Goal: Task Accomplishment & Management: Complete application form

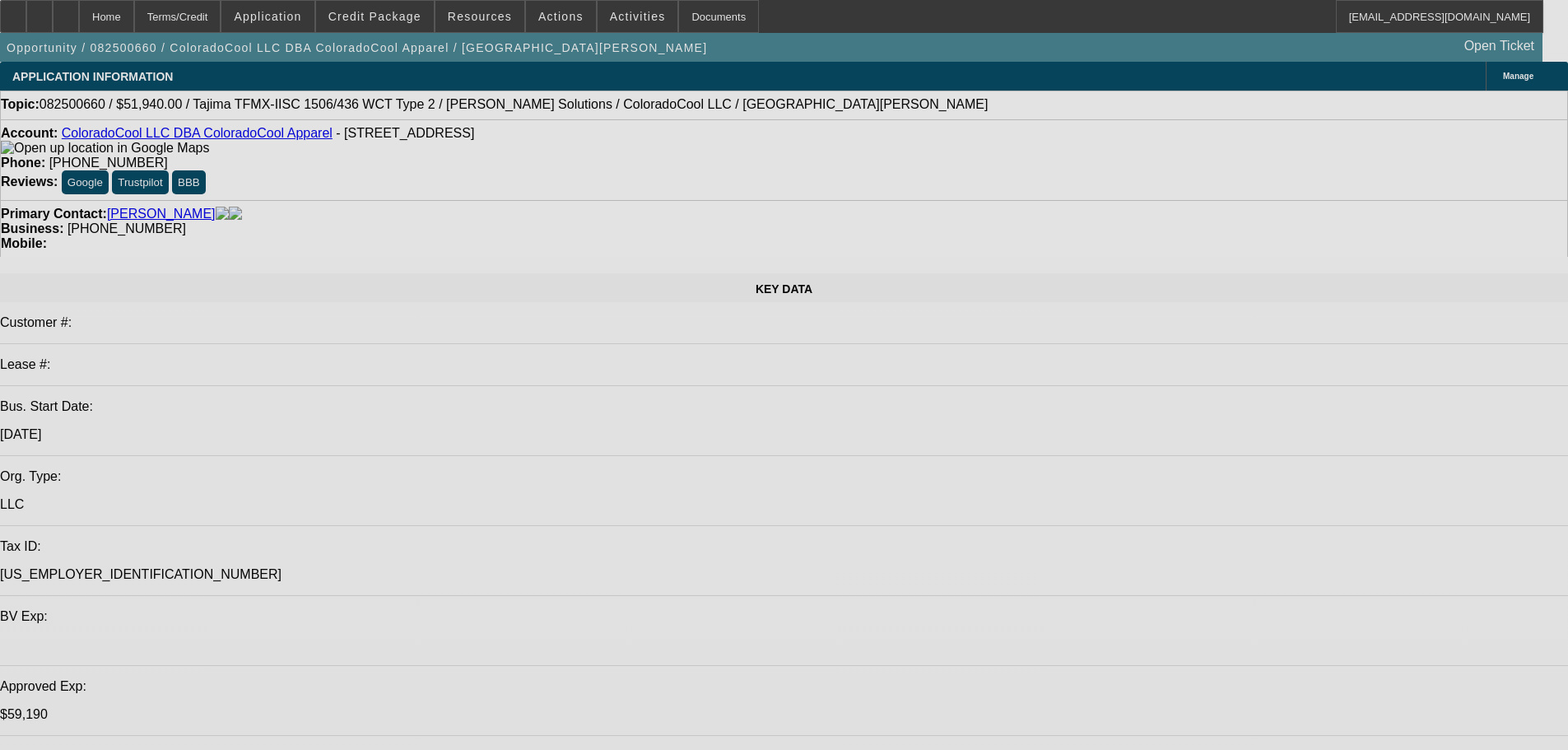
select select "0"
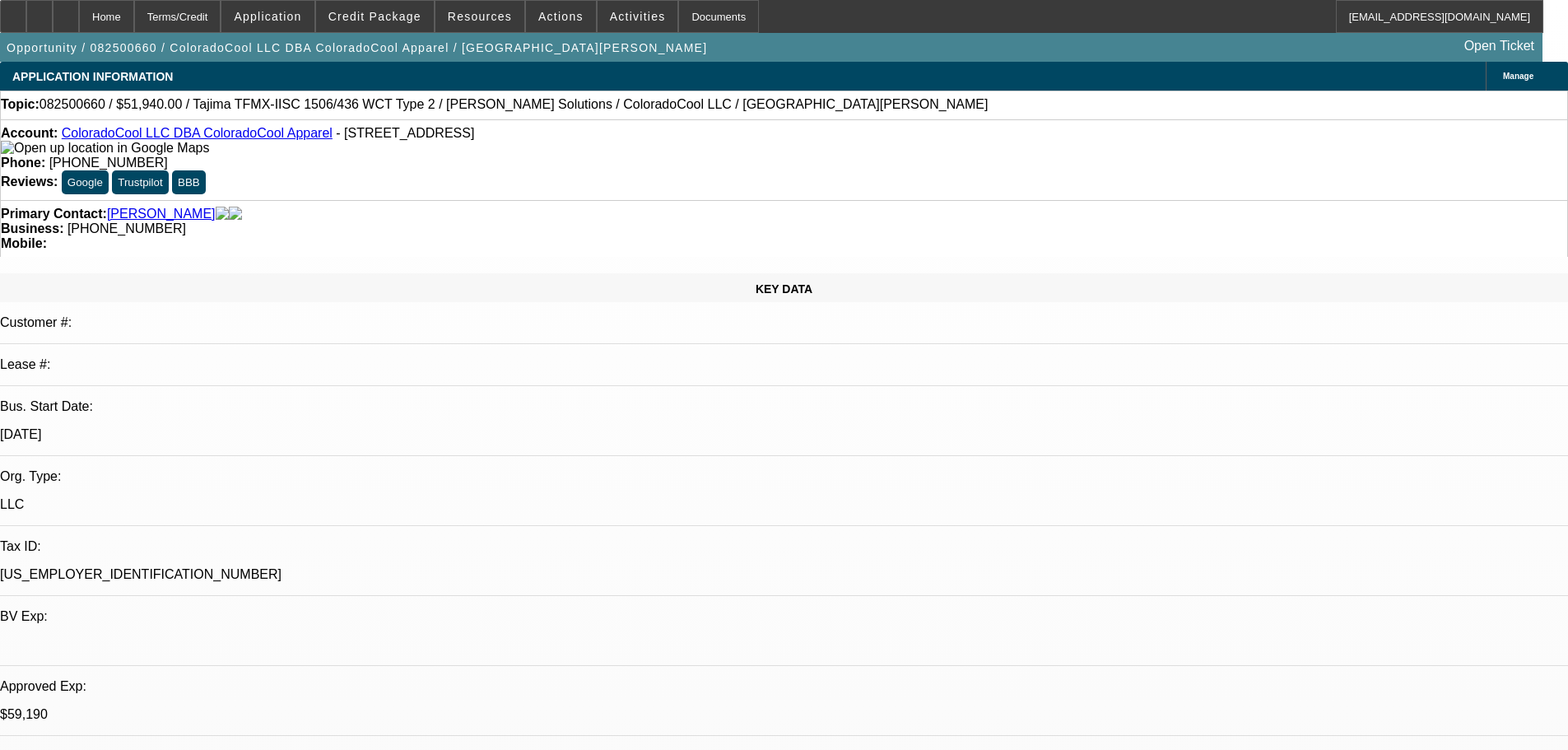
select select "2"
select select "0"
select select "6"
select select "0"
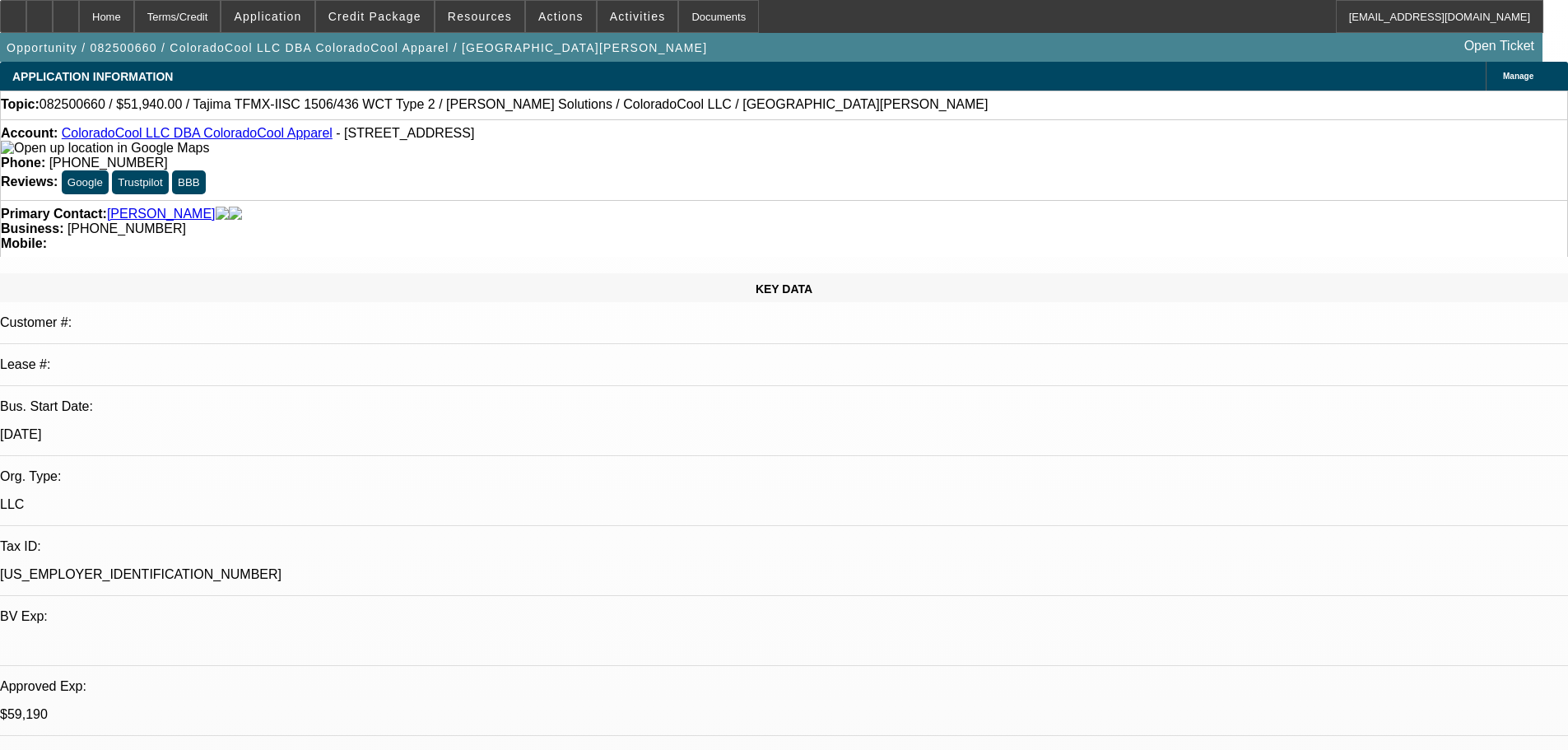
select select "2"
select select "0"
select select "6"
select select "0"
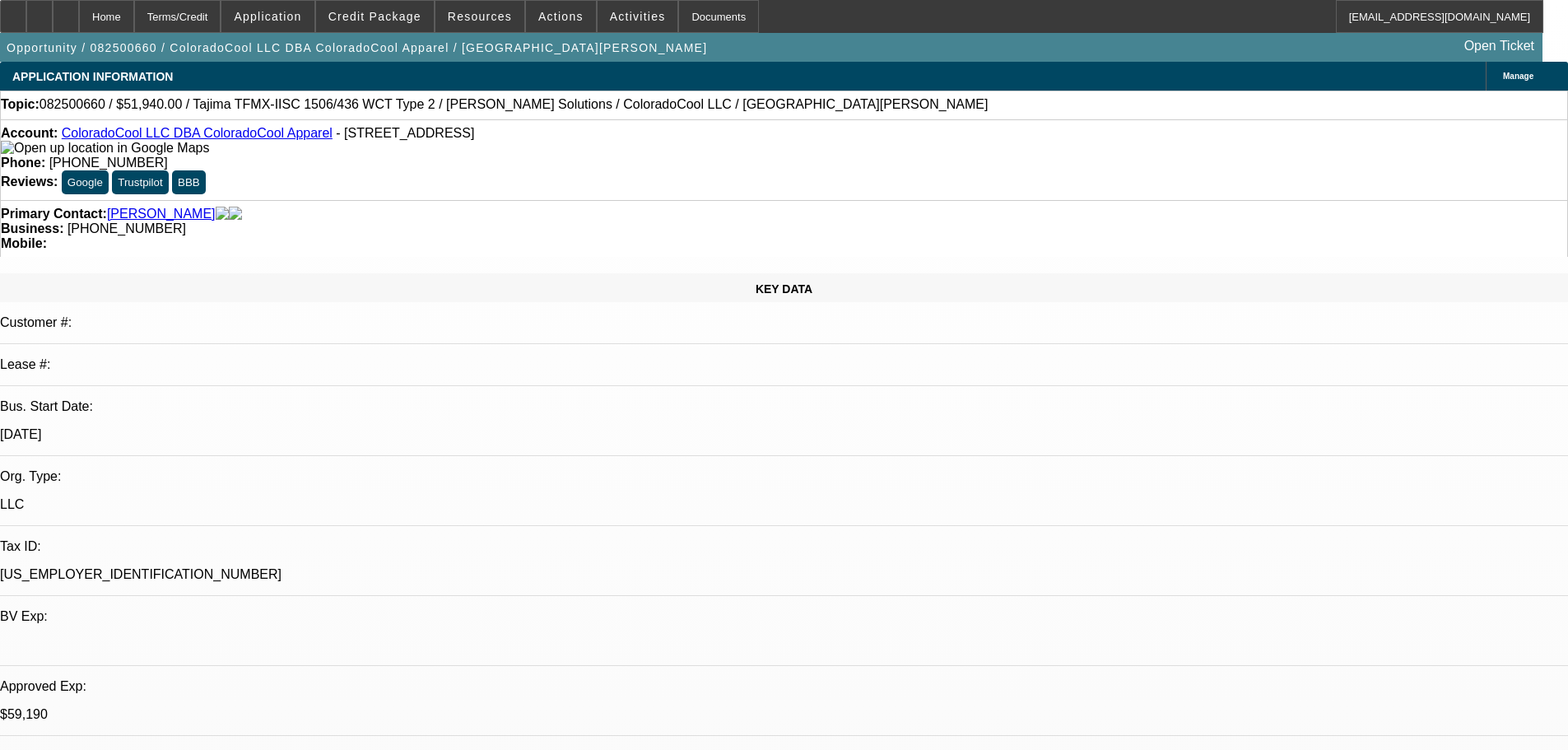
select select "2"
select select "0"
select select "6"
select select "0"
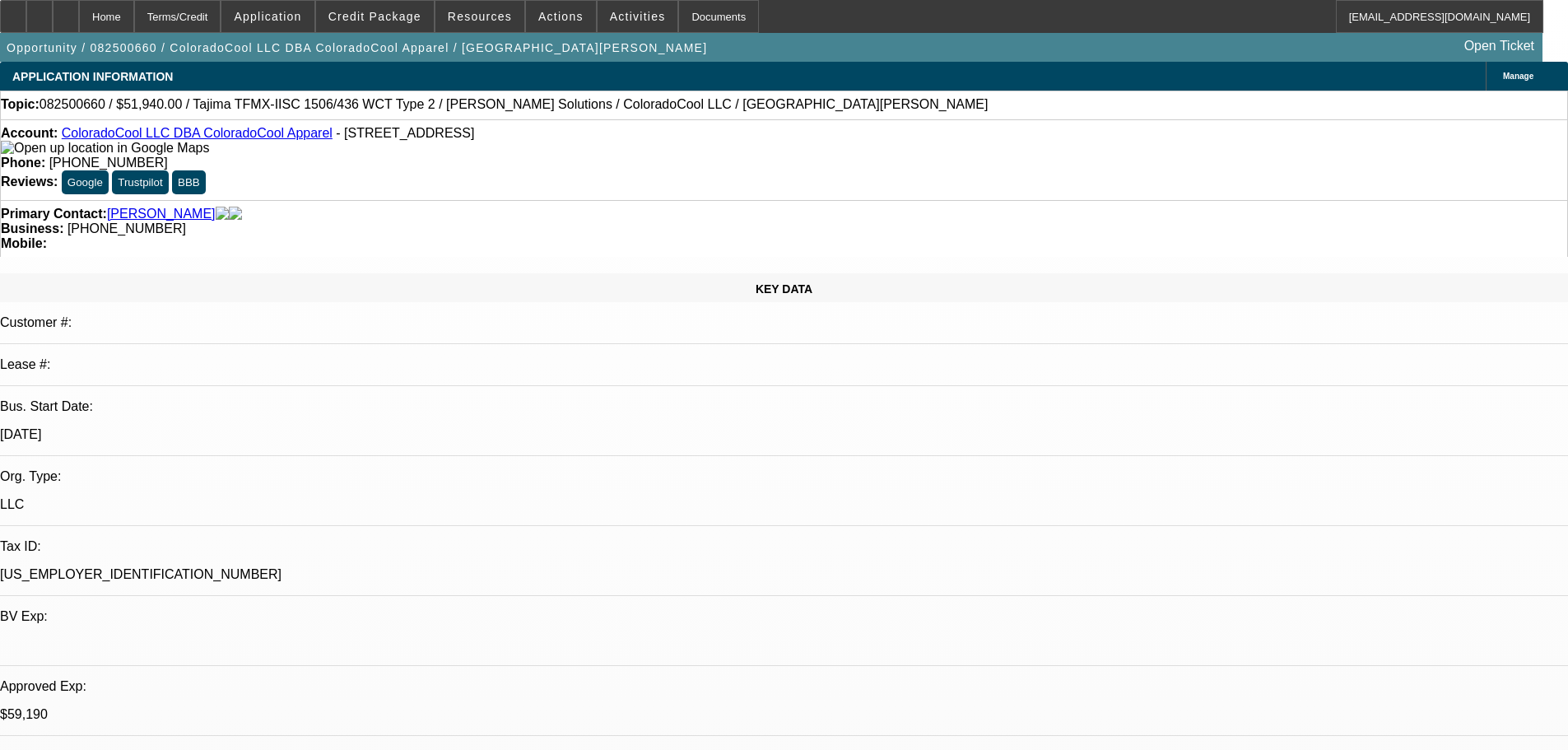
select select "2"
select select "0"
select select "6"
click at [422, 15] on span "Credit Package" at bounding box center [375, 16] width 93 height 13
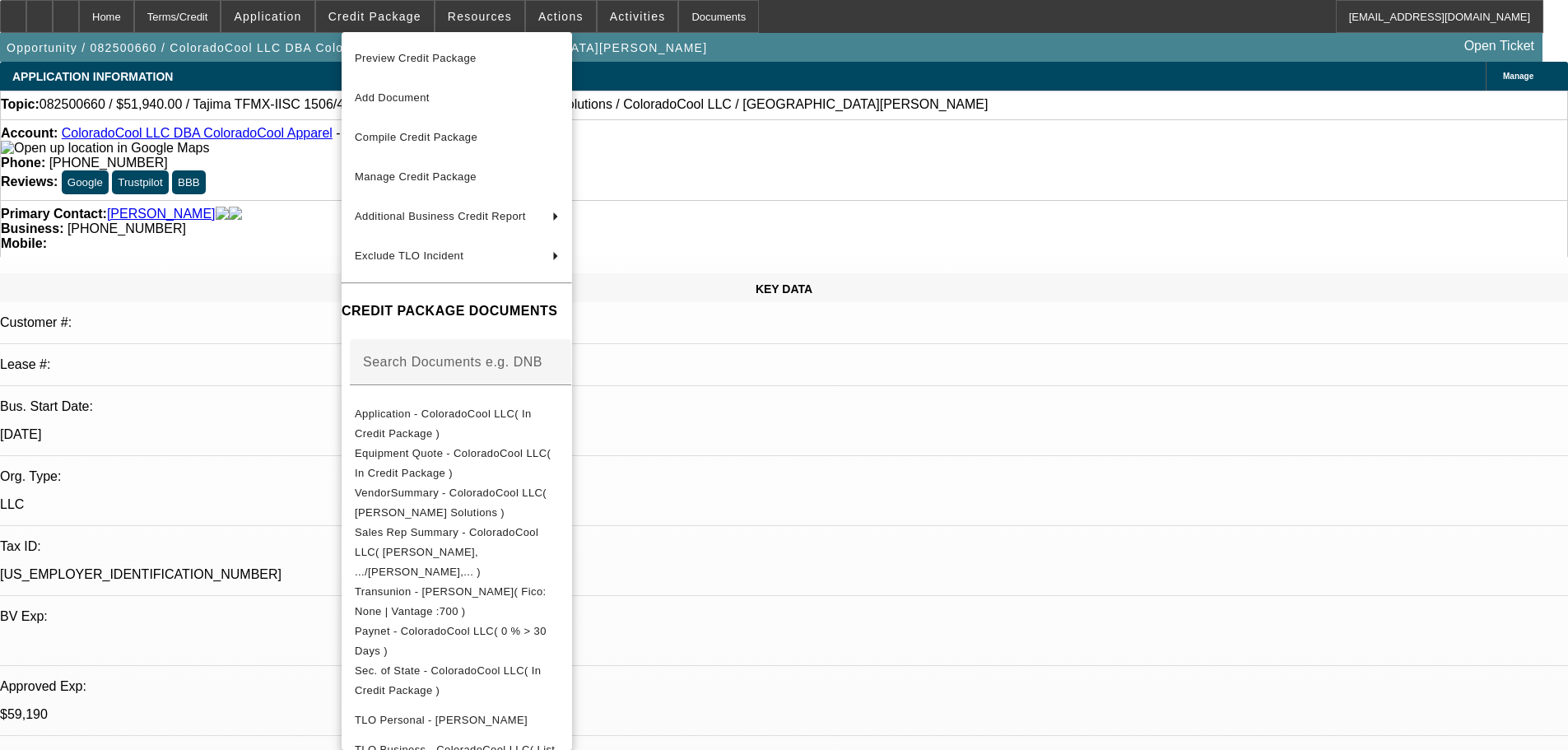
click at [430, 57] on span "Preview Credit Package" at bounding box center [416, 58] width 122 height 12
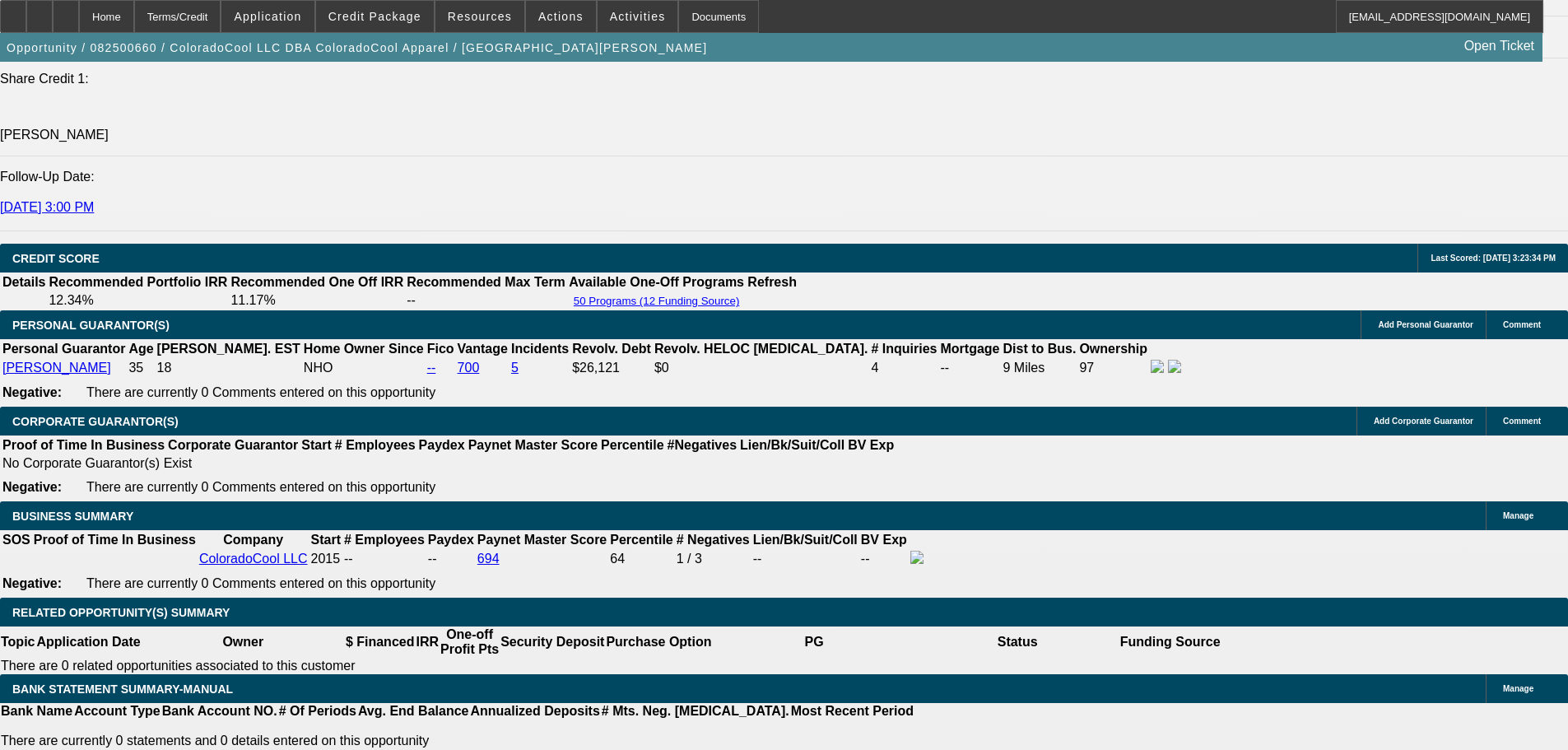
scroll to position [2140, 0]
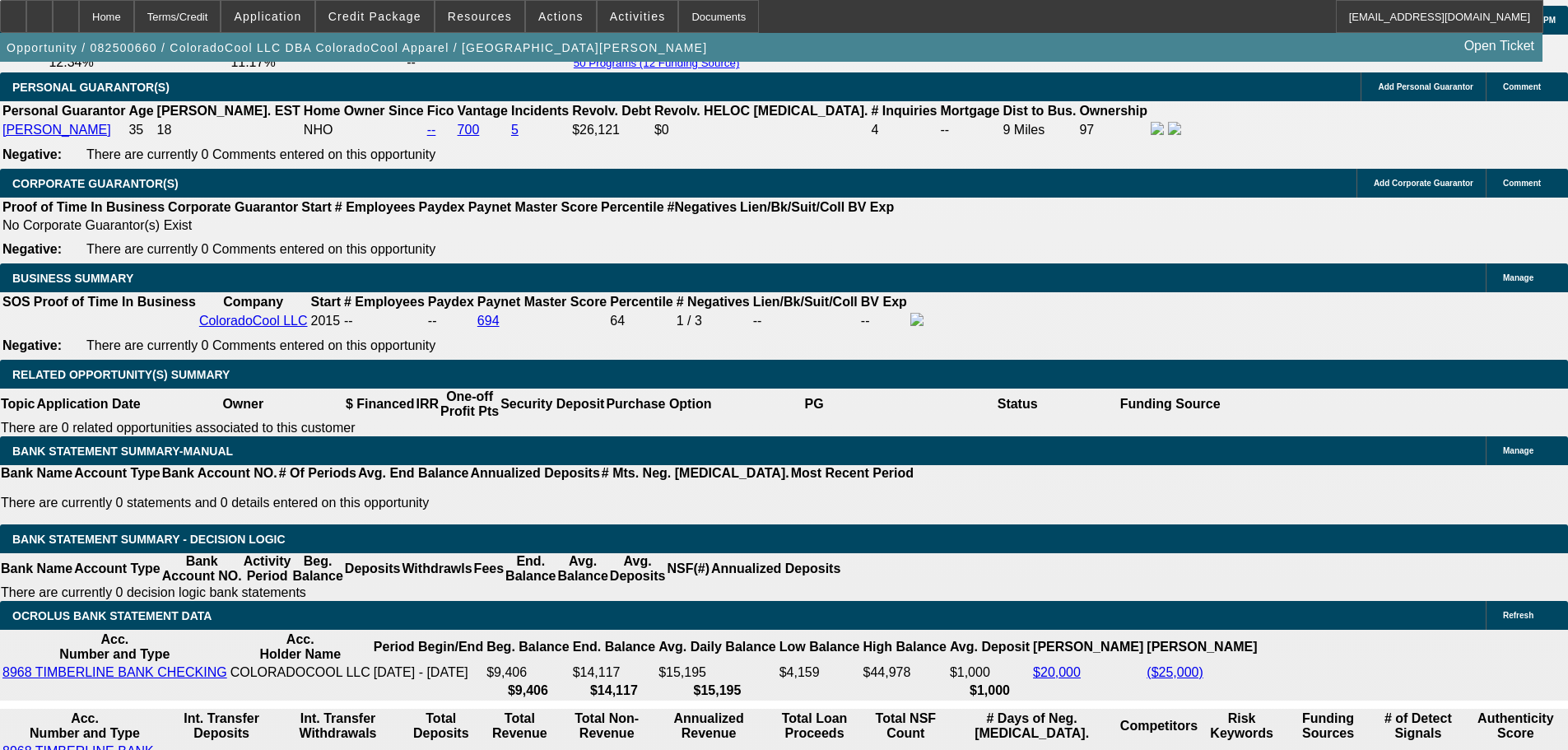
scroll to position [1976, 0]
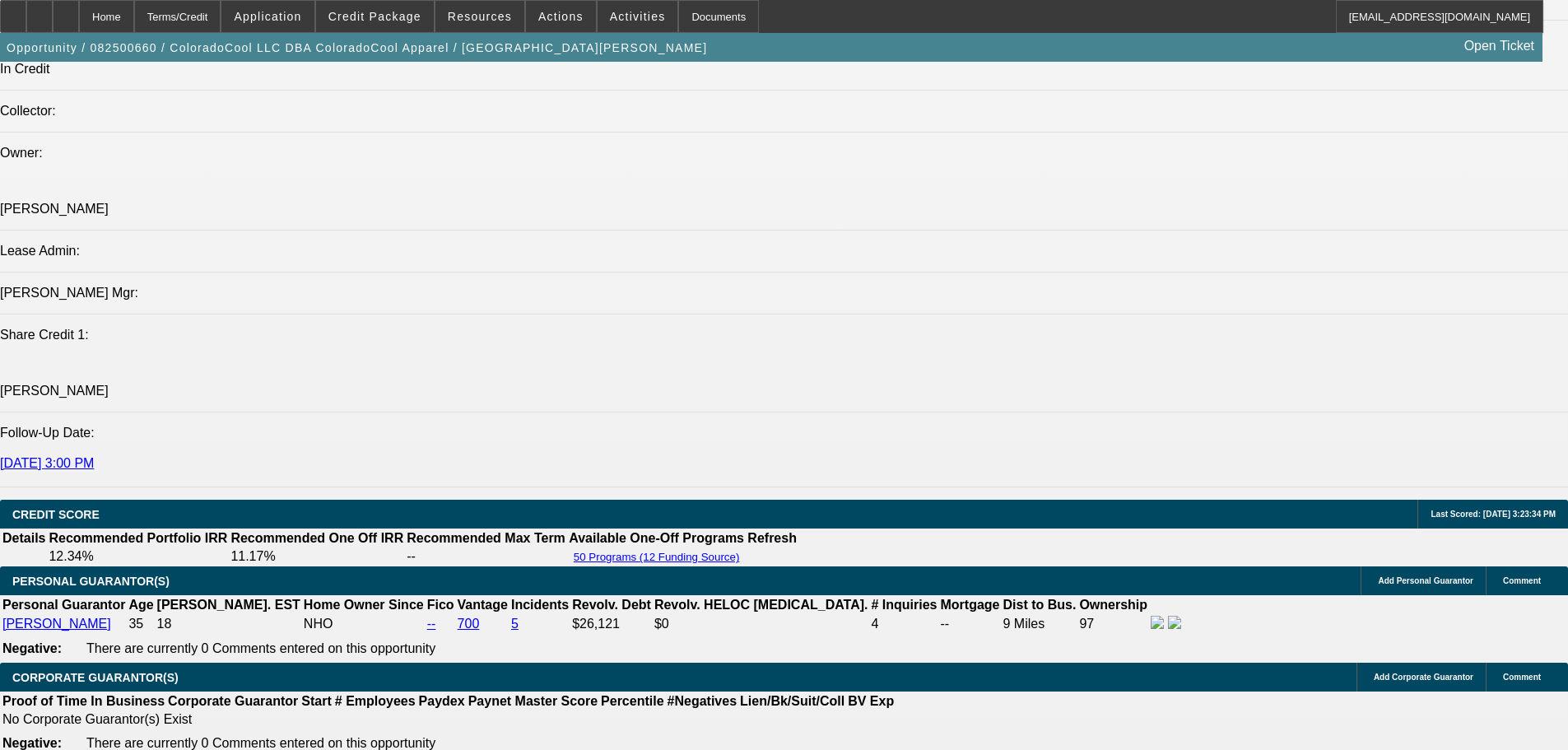
select select "0"
select select "2"
select select "0"
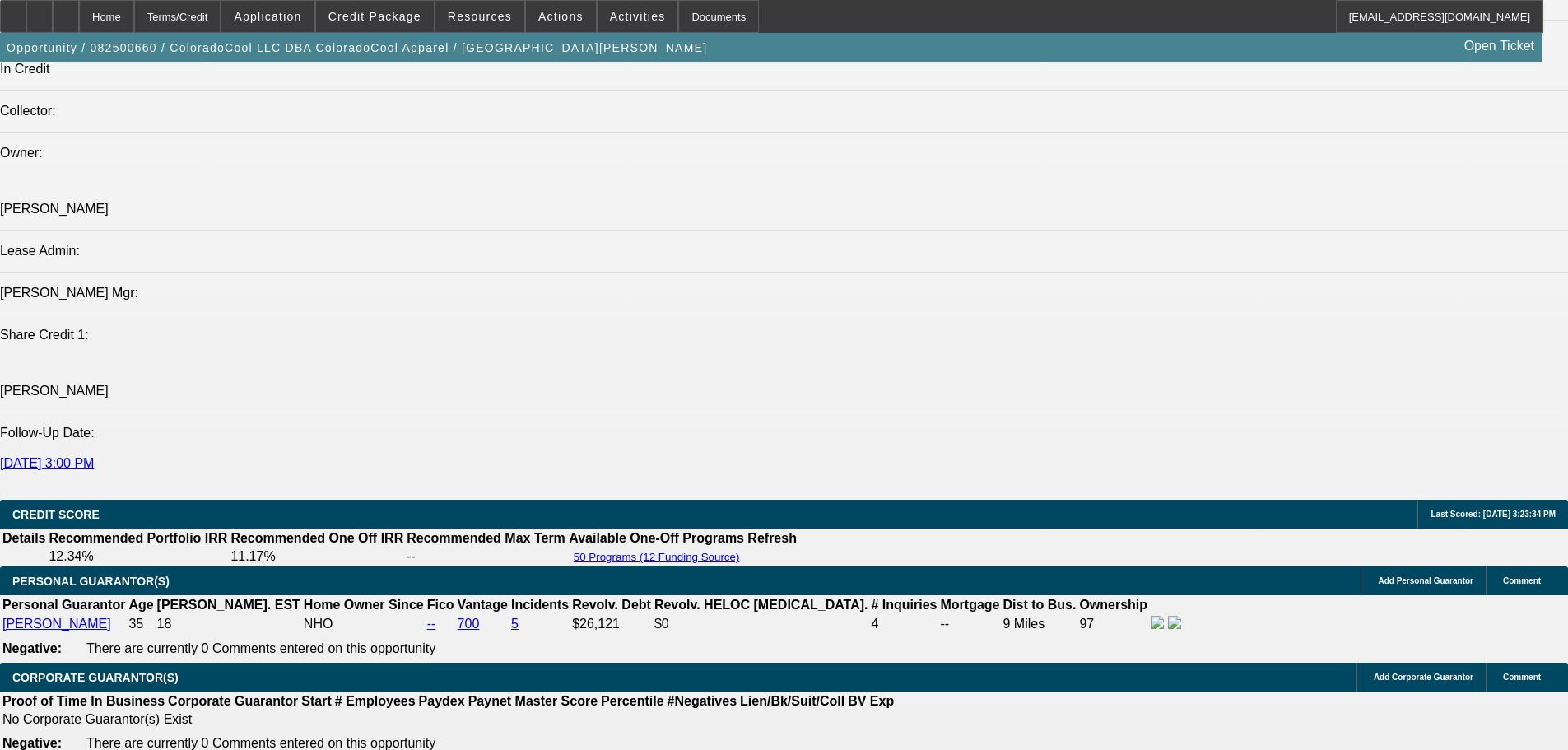
select select "6"
select select "0"
select select "2"
select select "0"
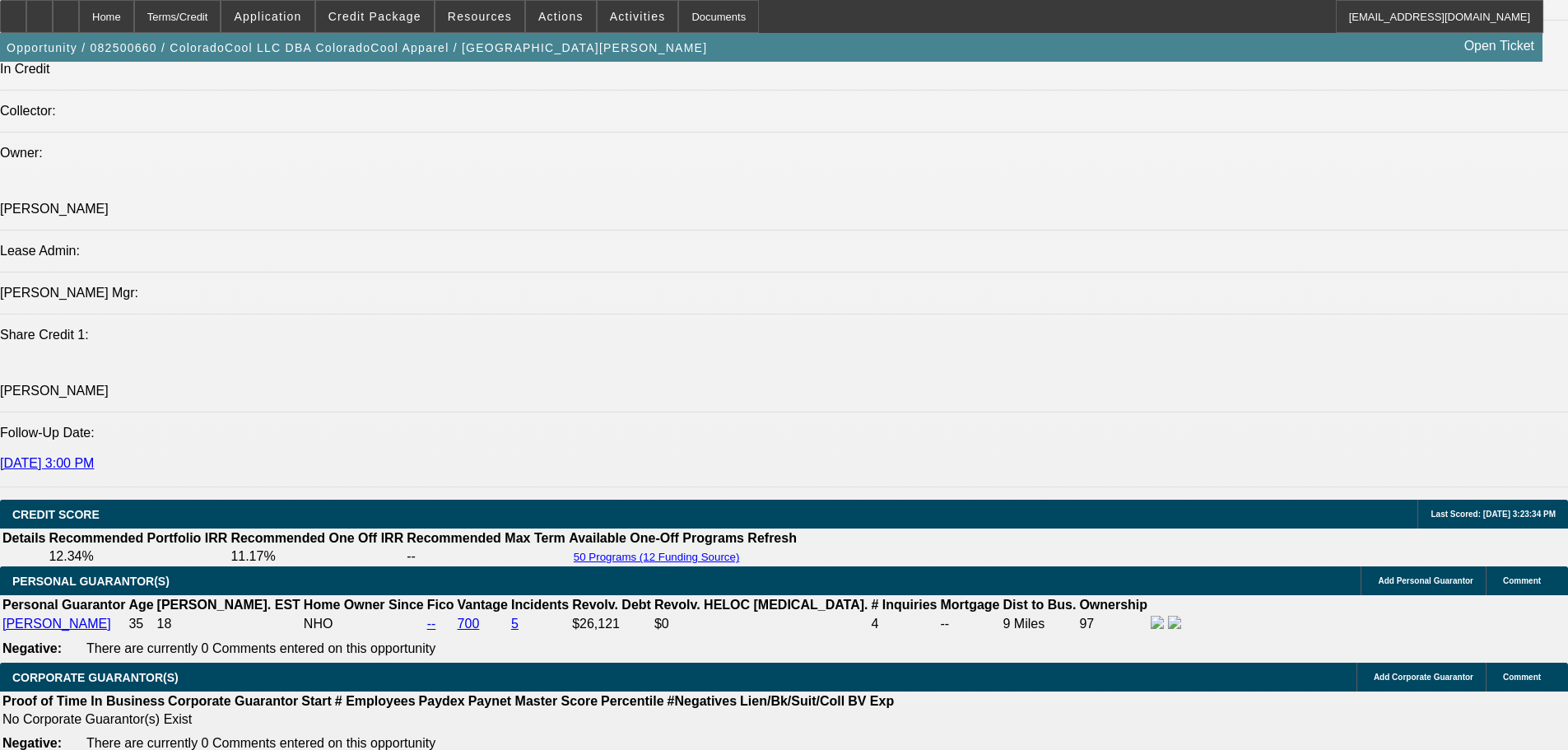
select select "6"
select select "0"
select select "2"
select select "0"
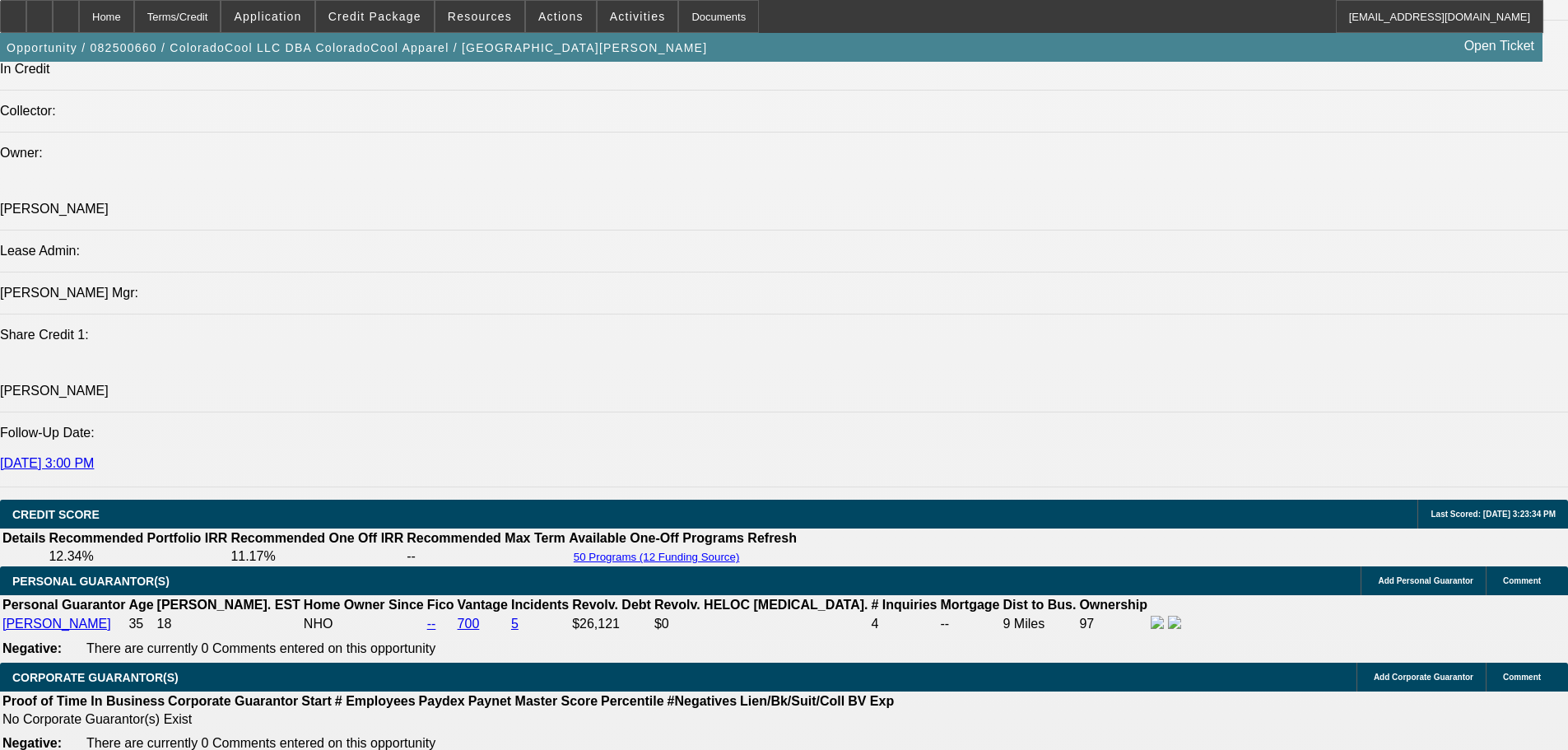
select select "6"
select select "0"
select select "2"
select select "0"
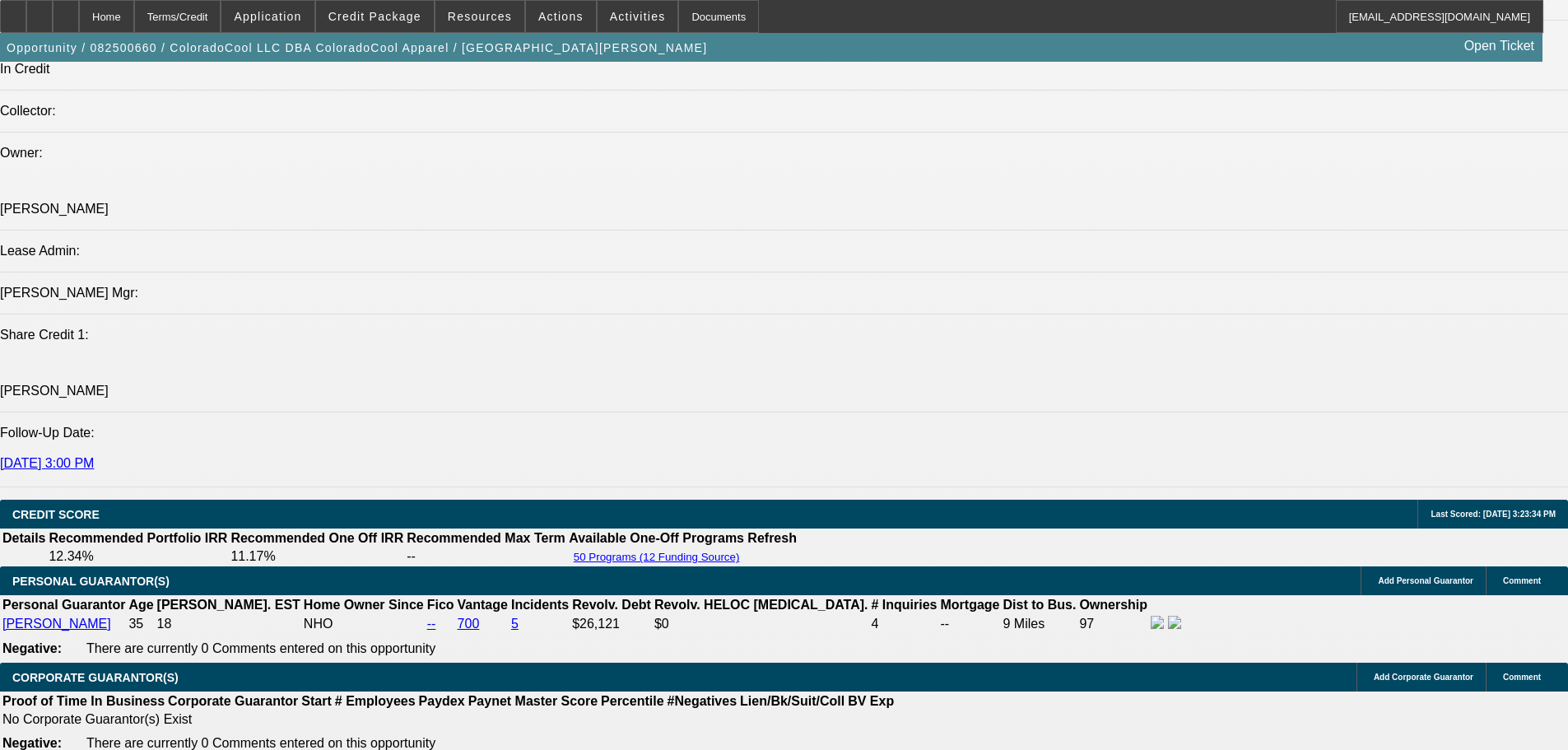
select select "6"
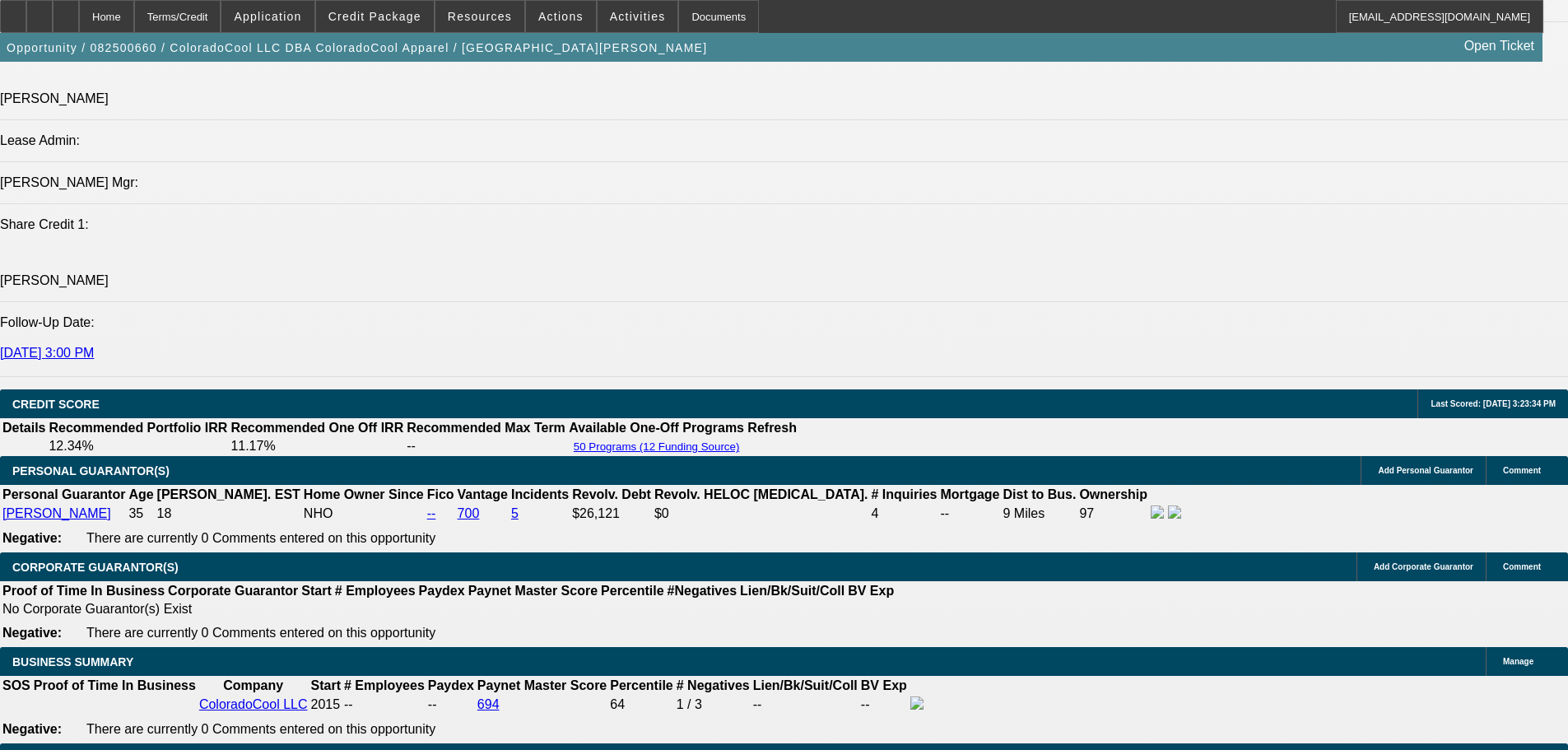
scroll to position [1811, 0]
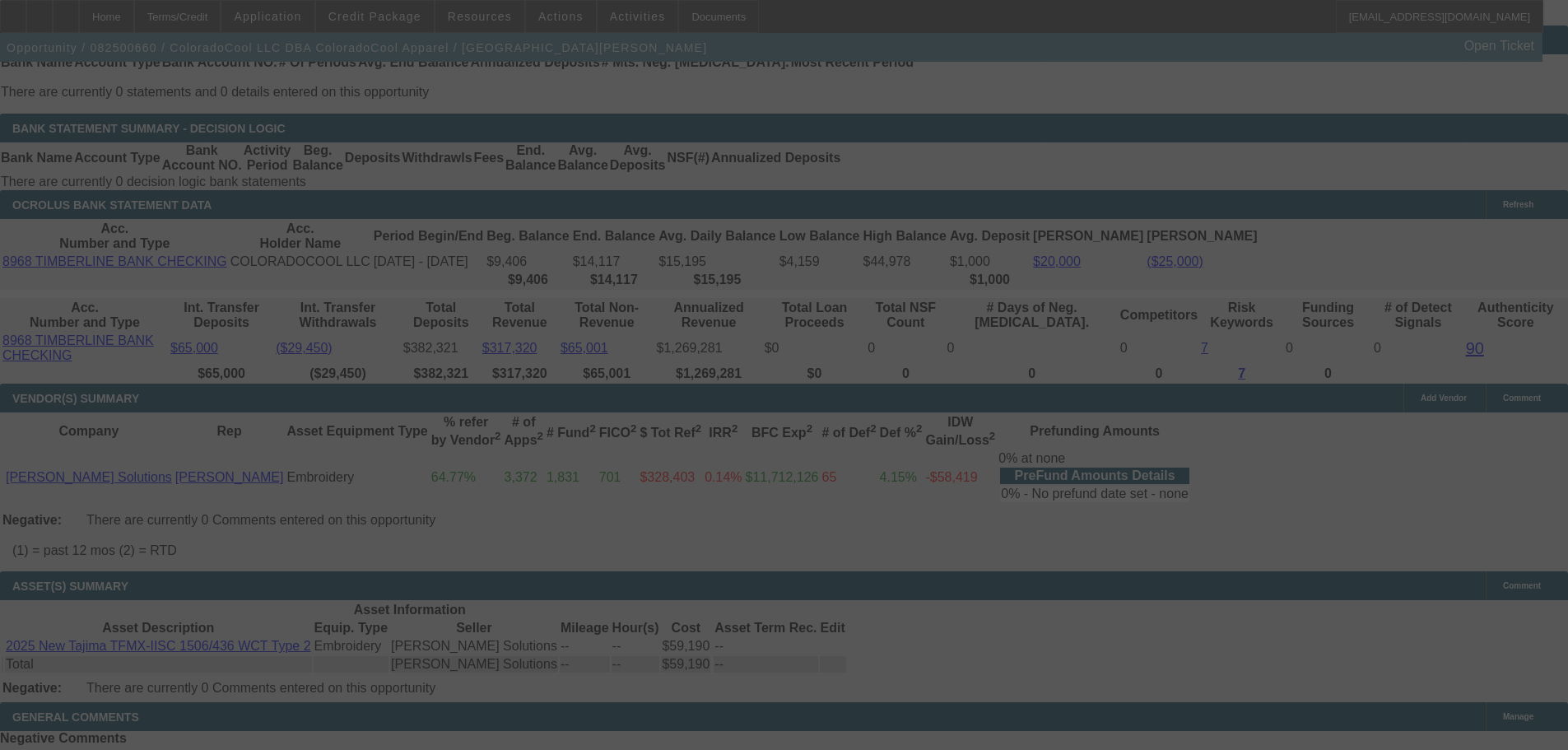
scroll to position [2999, 0]
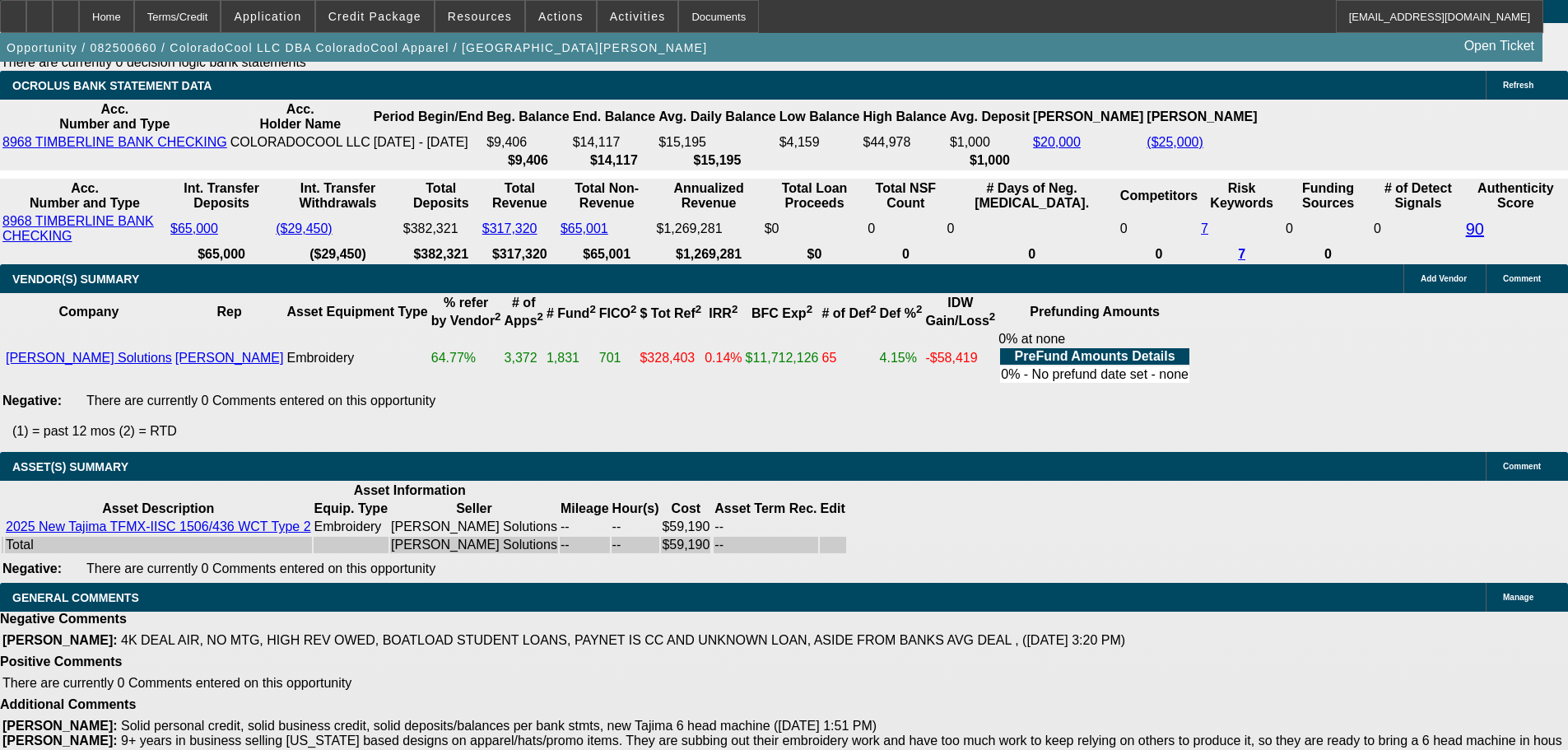
select select "0"
select select "2"
select select "0"
select select "6"
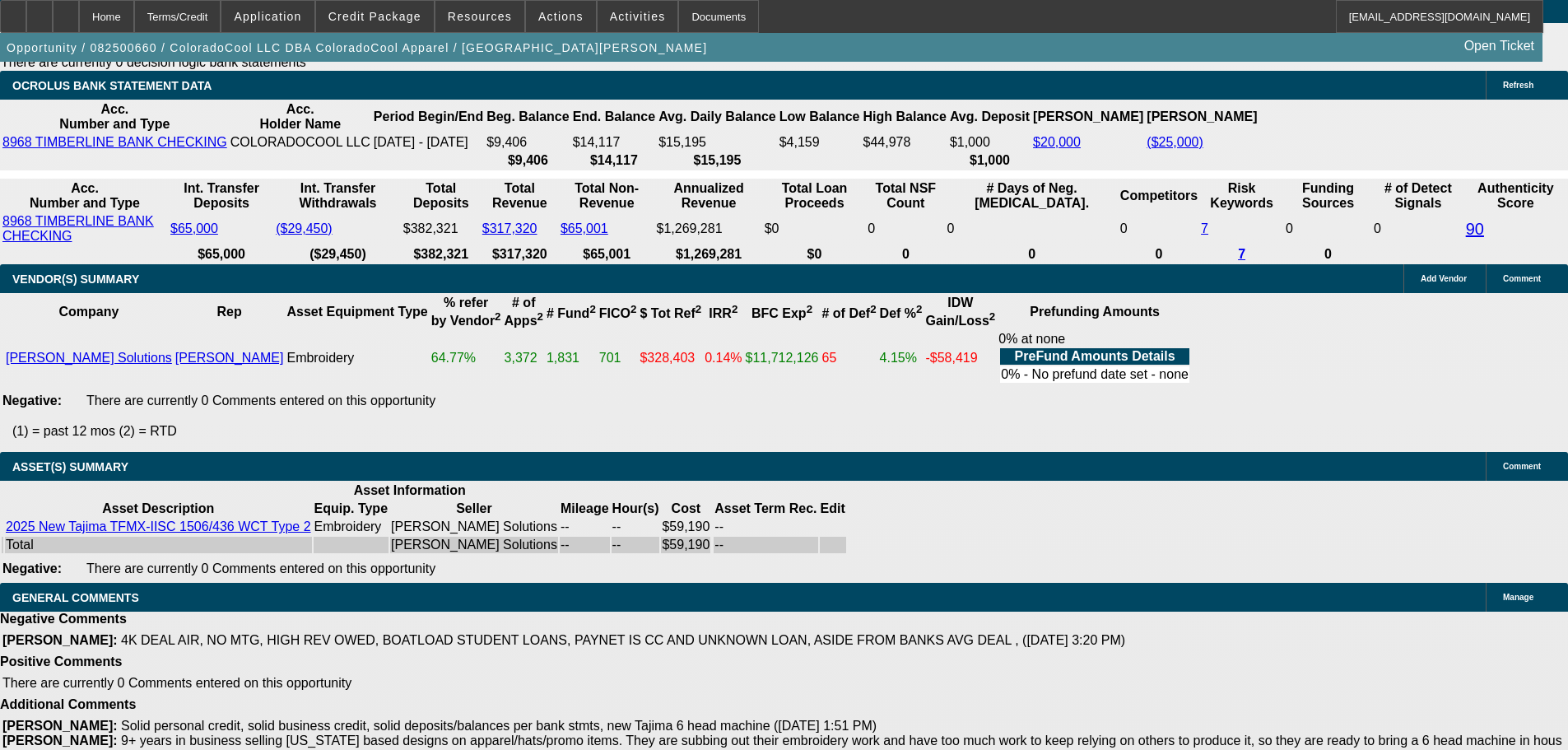
select select "0"
select select "2"
select select "0"
select select "6"
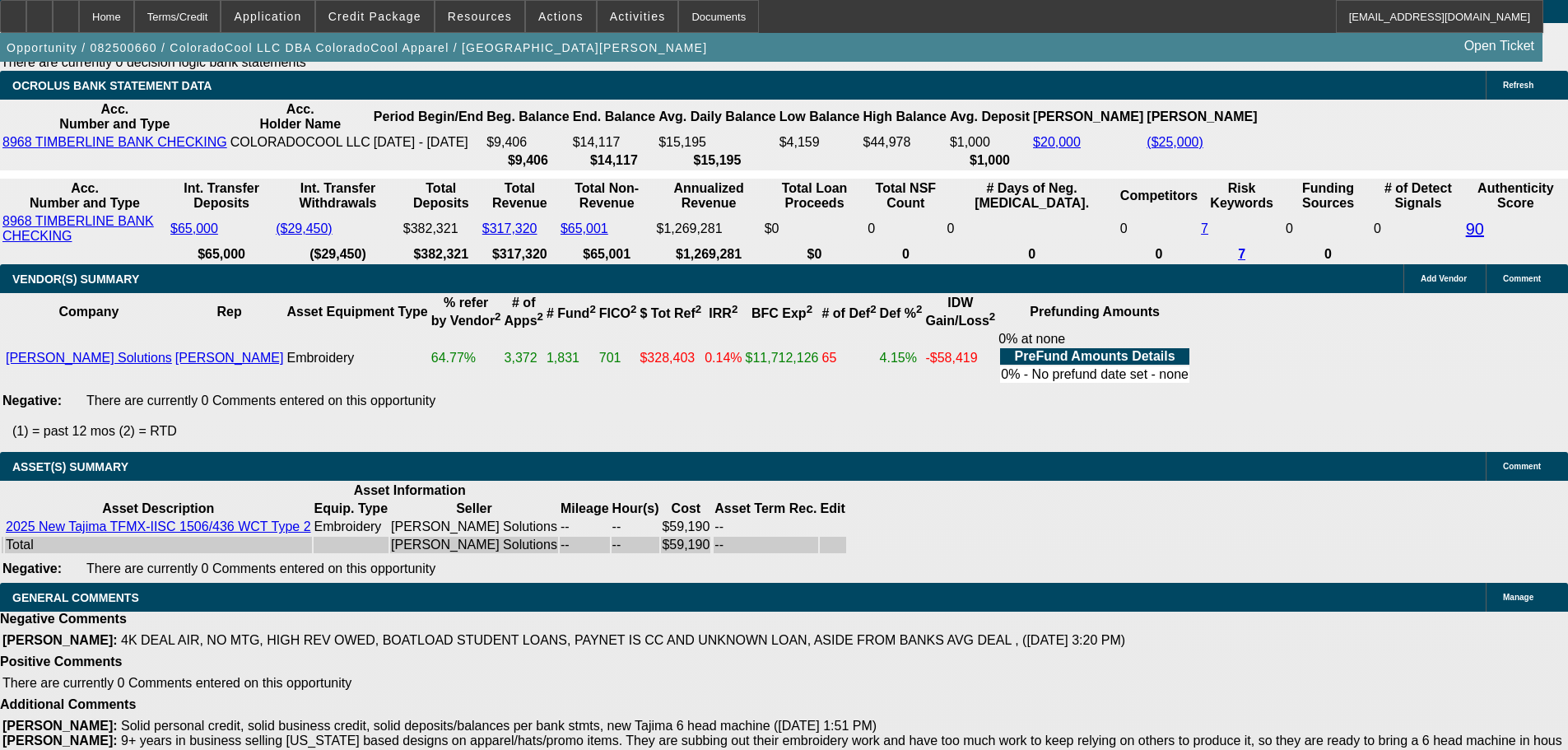
select select "0"
select select "2"
select select "0"
select select "6"
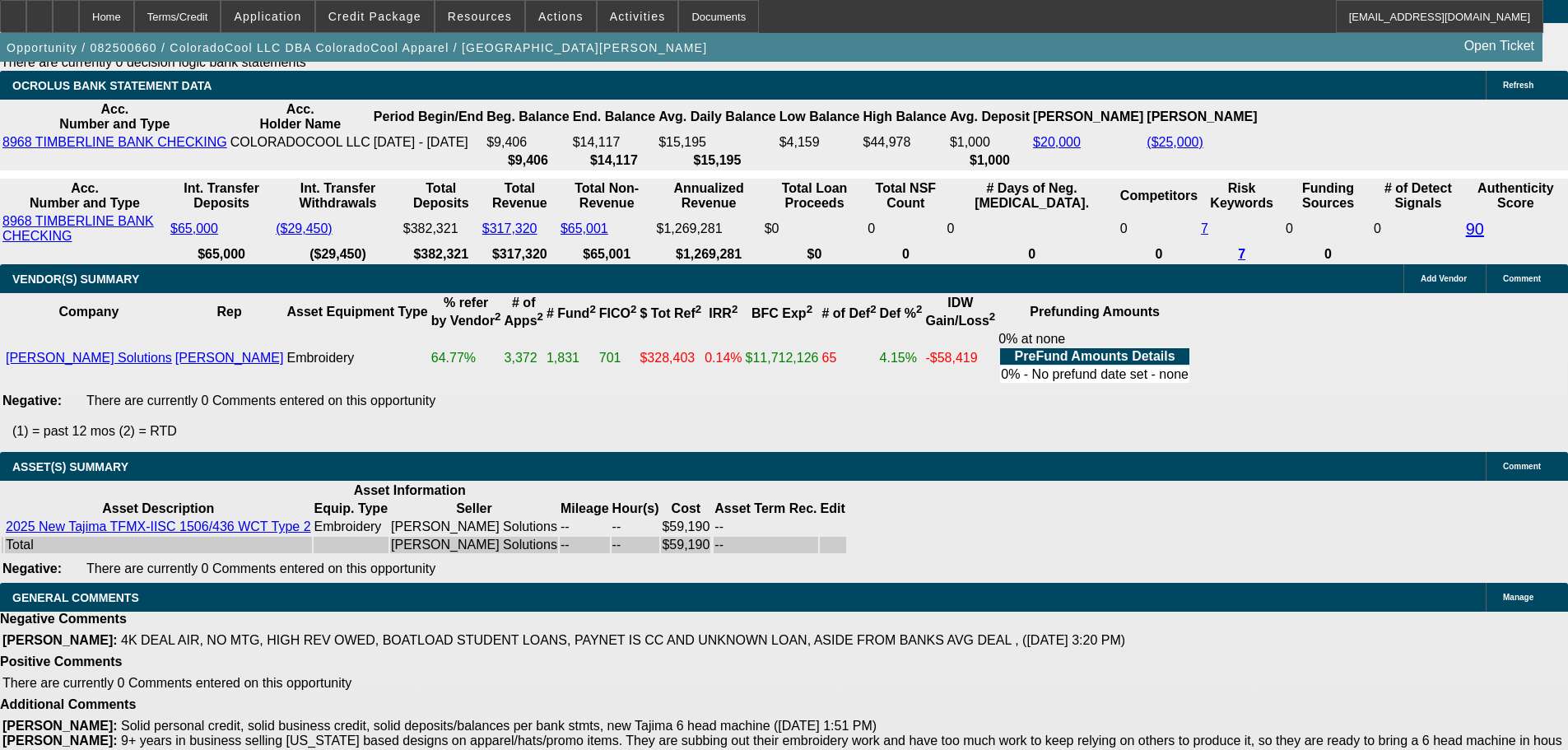
select select "0"
select select "2"
select select "0"
select select "6"
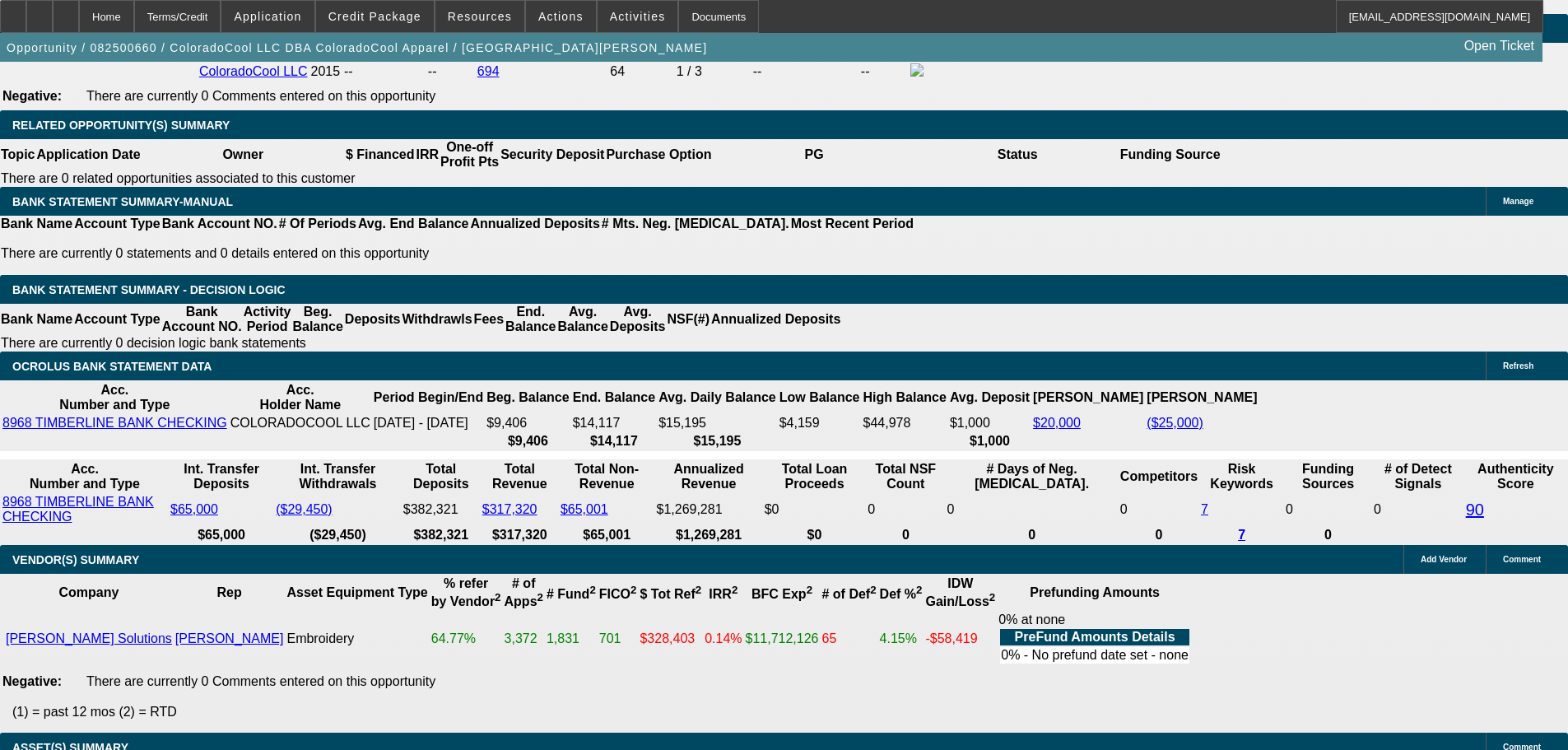
scroll to position [2870, 0]
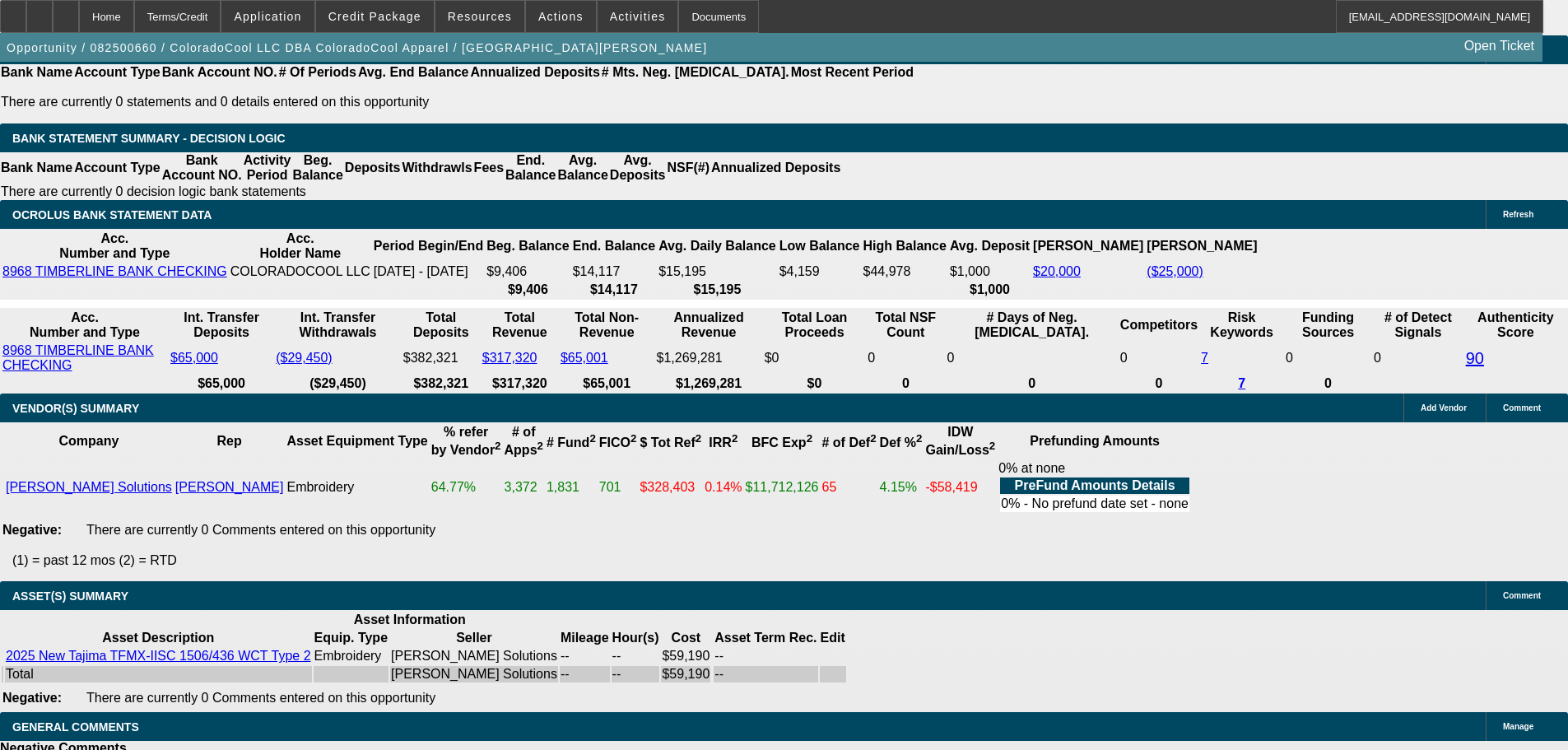
select select "3"
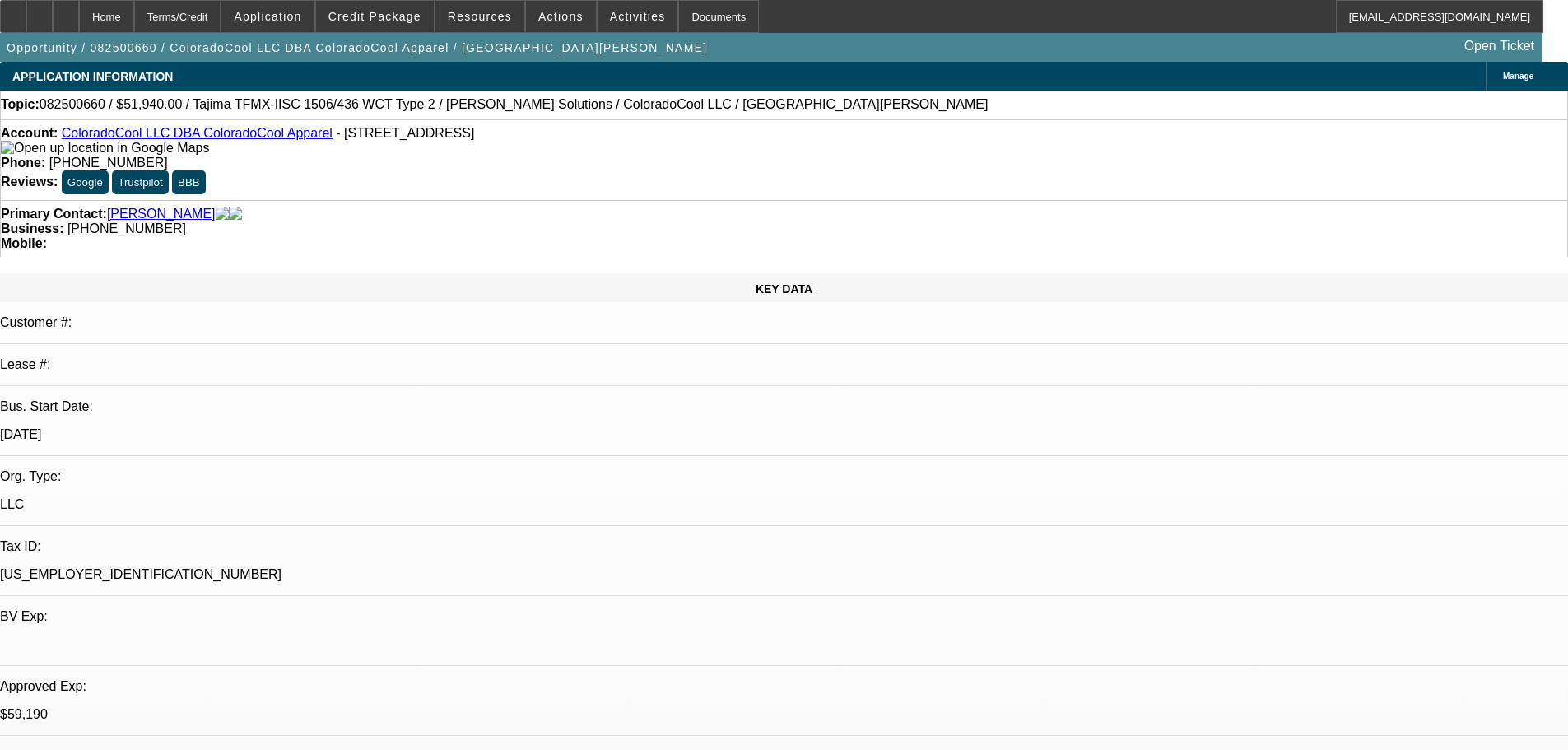
scroll to position [329, 0]
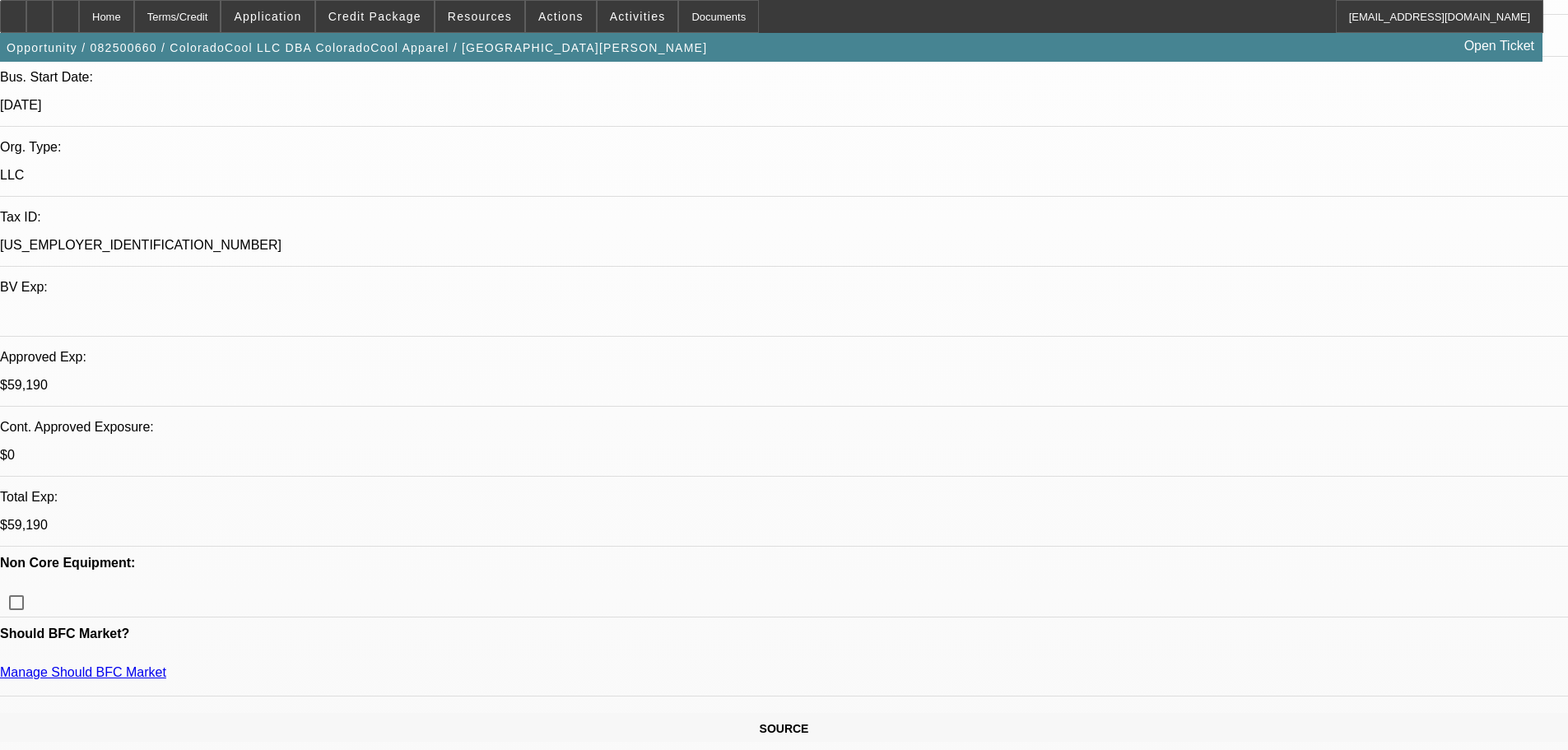
type textarea "HERES THE APPROVAL FOR 48 MOS WITH 10K ALL IN- GOOD LUCK"
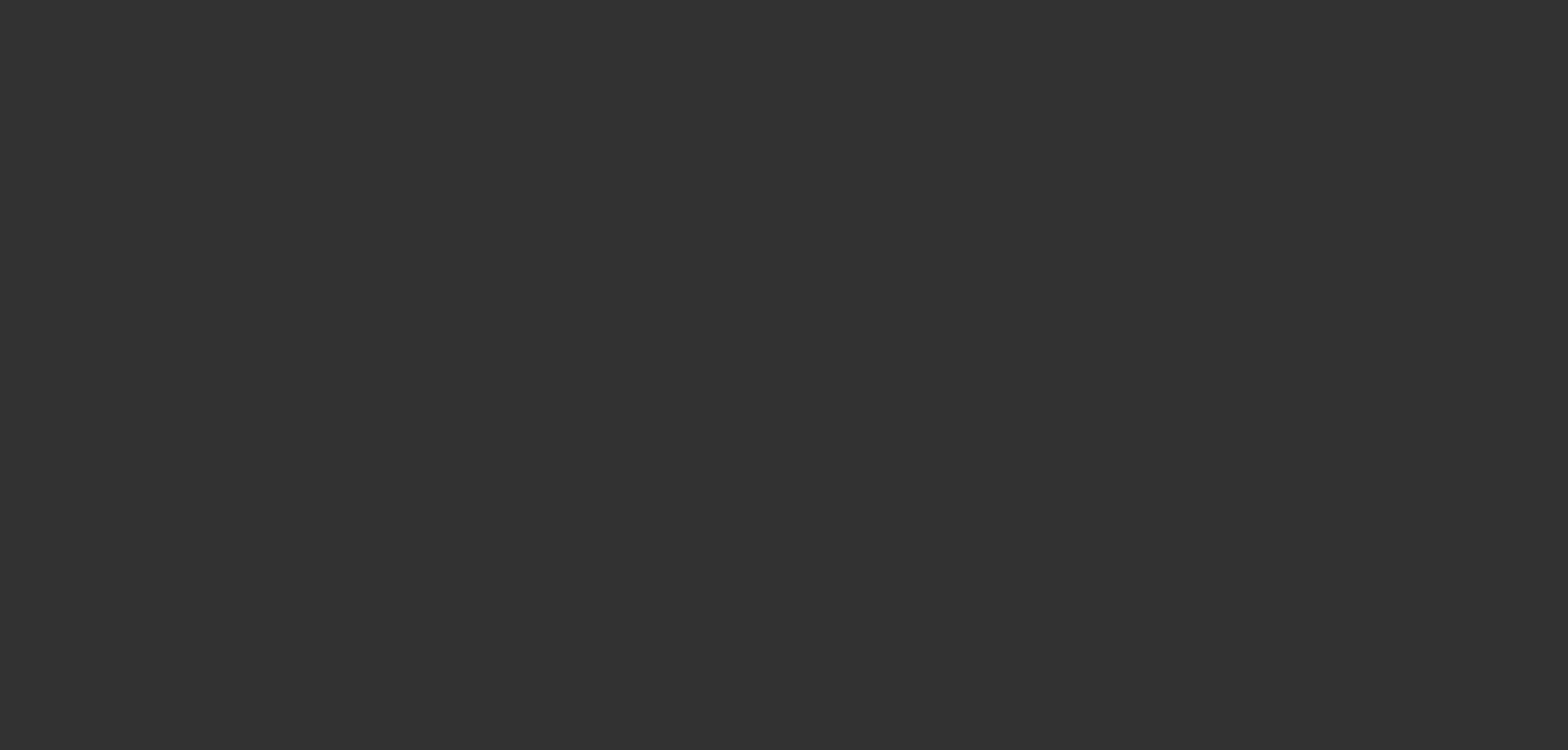
scroll to position [0, 0]
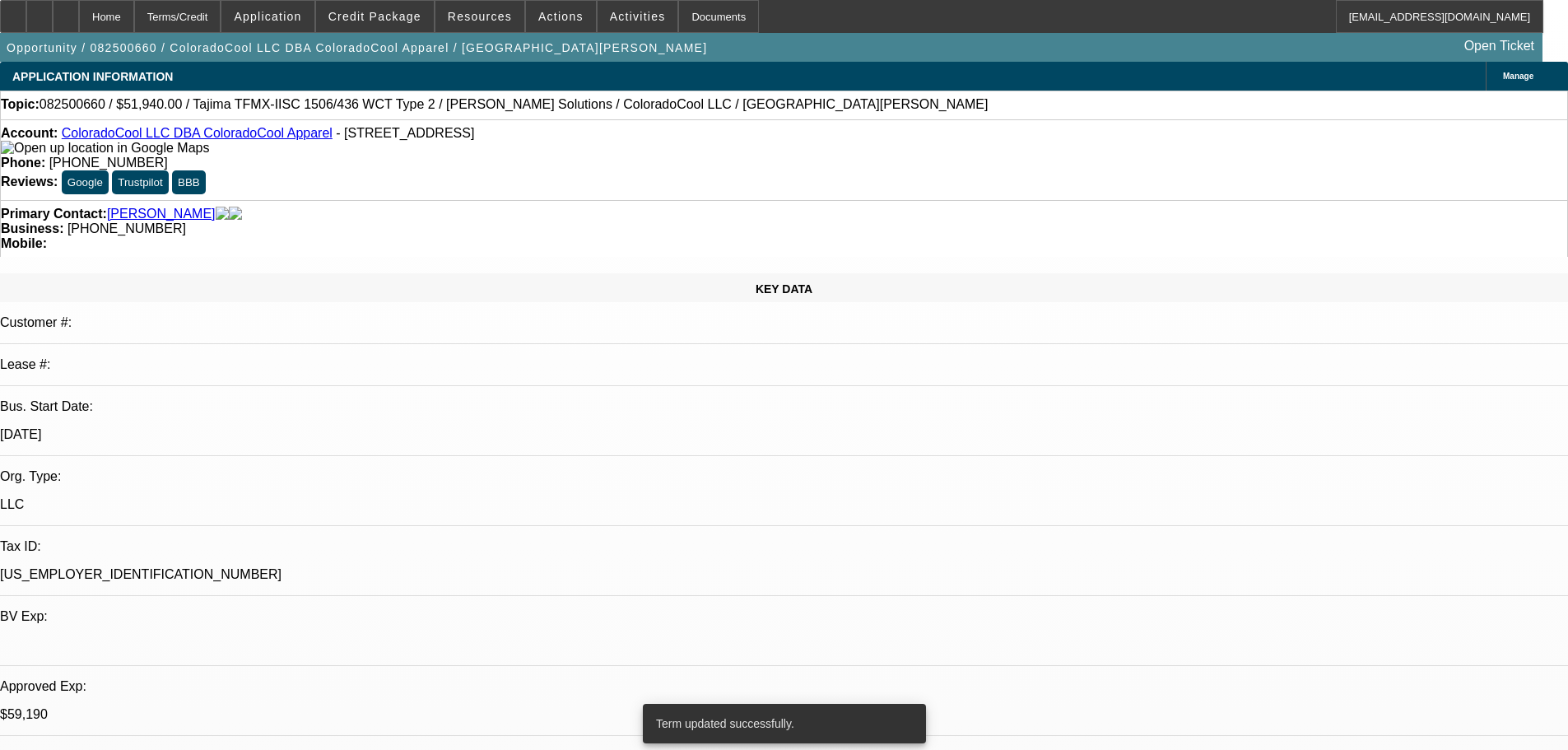
select select "0"
select select "2"
select select "0"
select select "6"
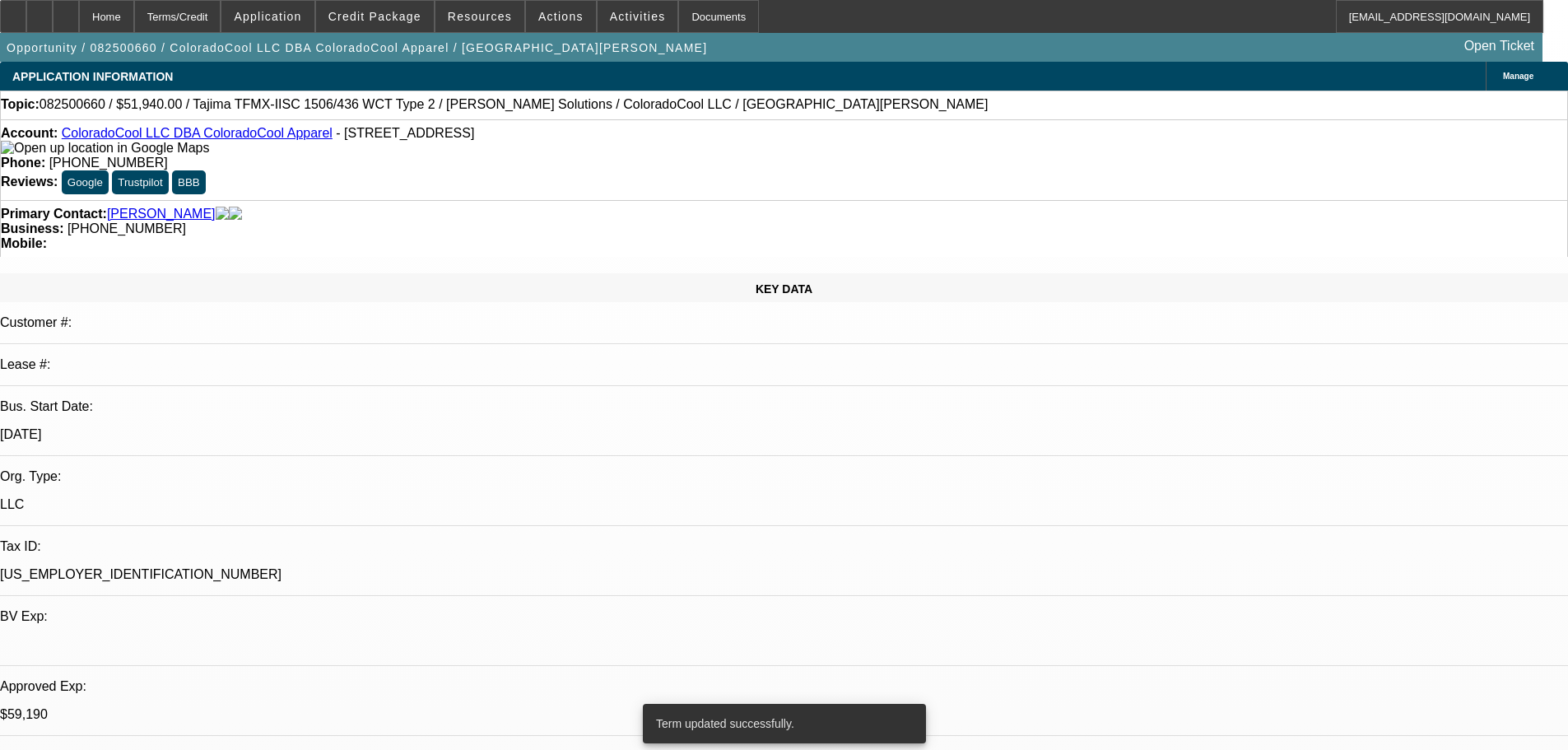
select select "0"
select select "2"
select select "0"
select select "6"
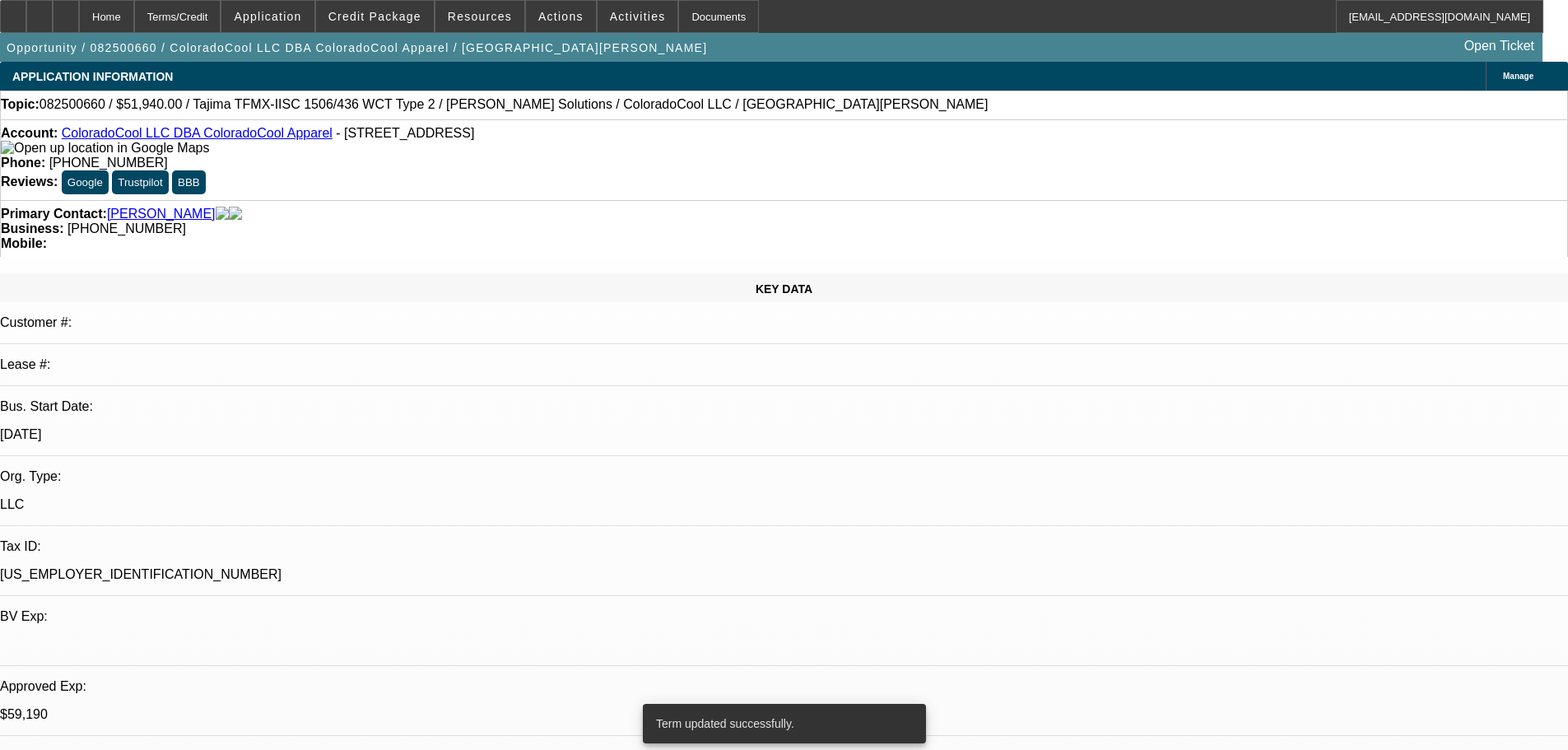
select select "0"
select select "2"
select select "0"
select select "6"
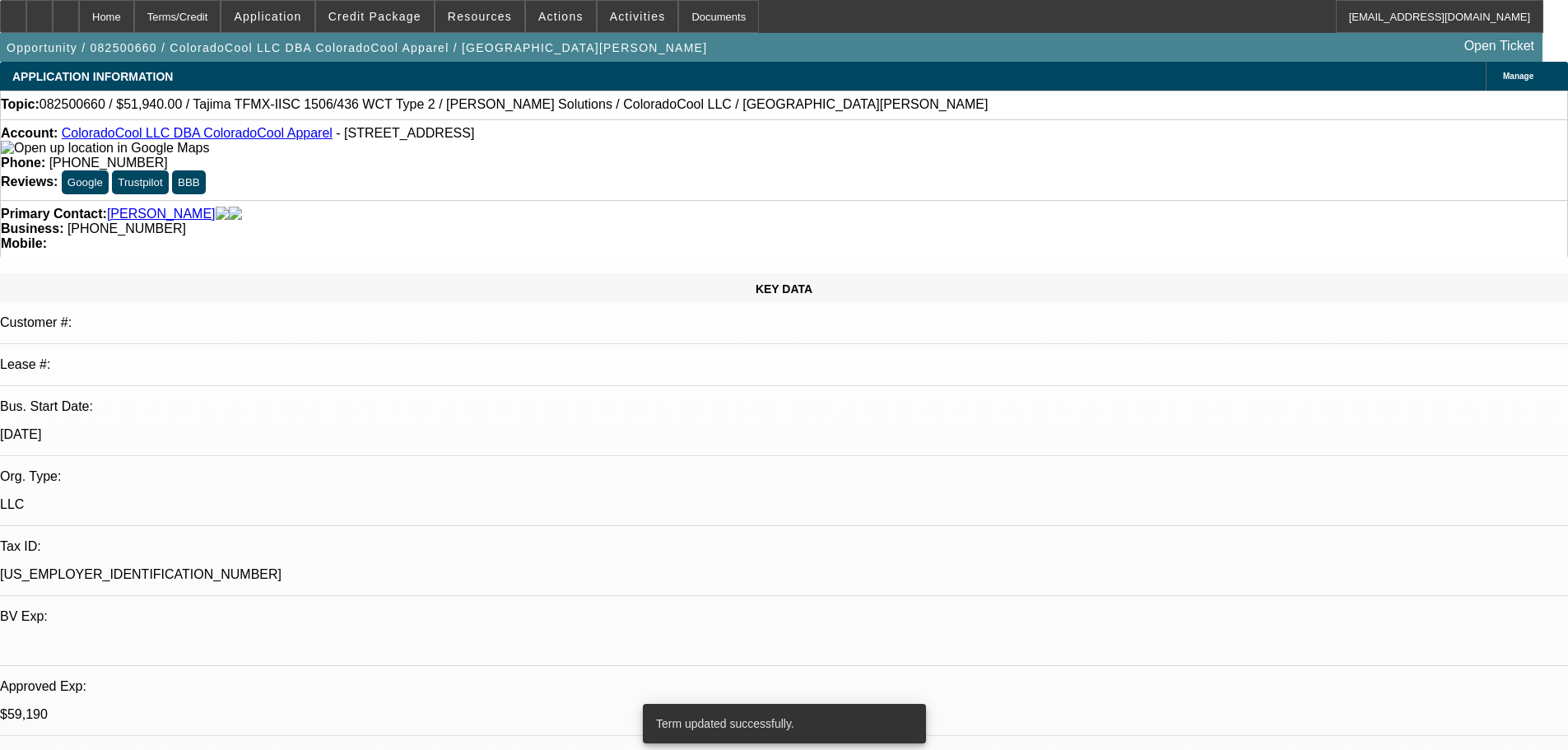
select select "0"
select select "2"
select select "0"
select select "6"
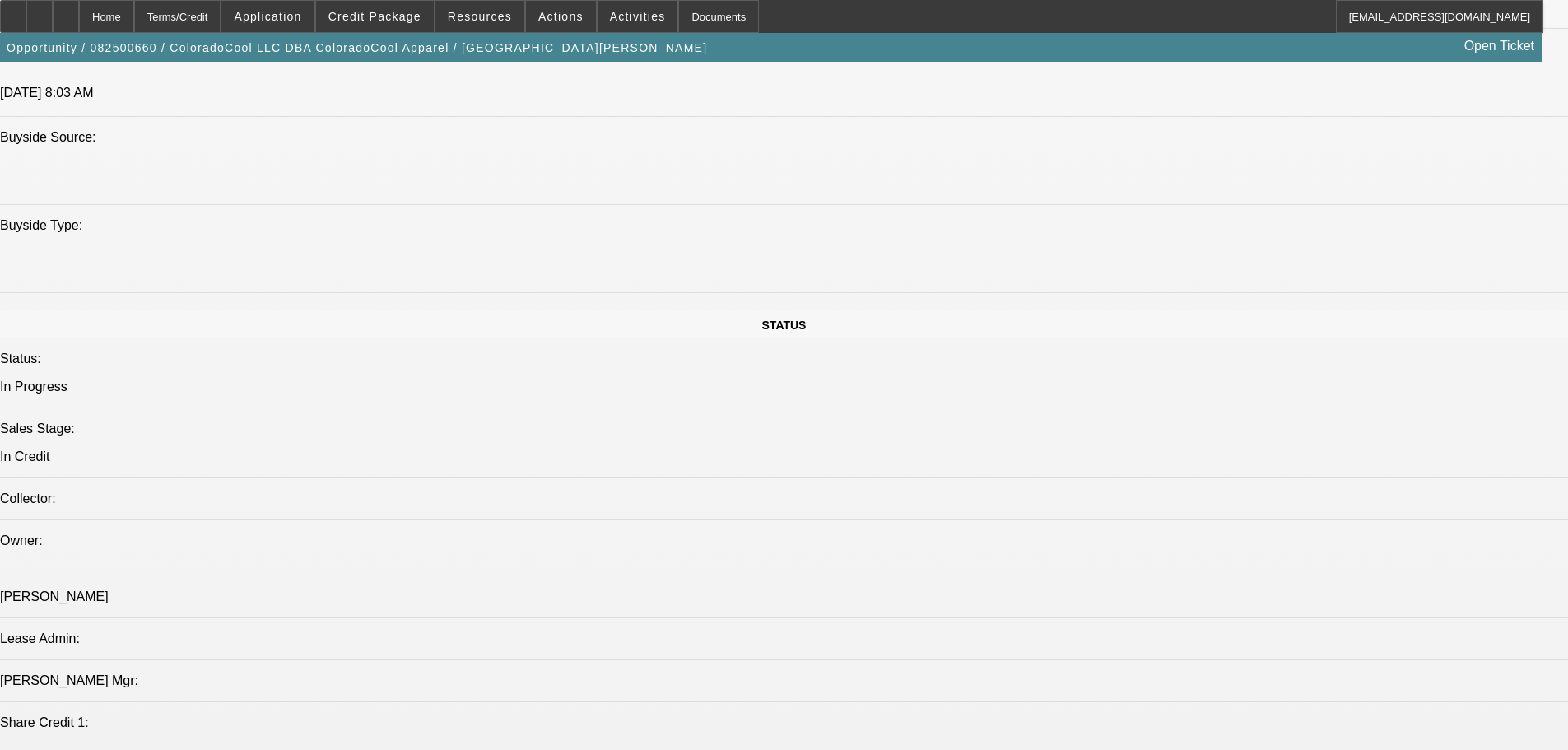
scroll to position [1811, 0]
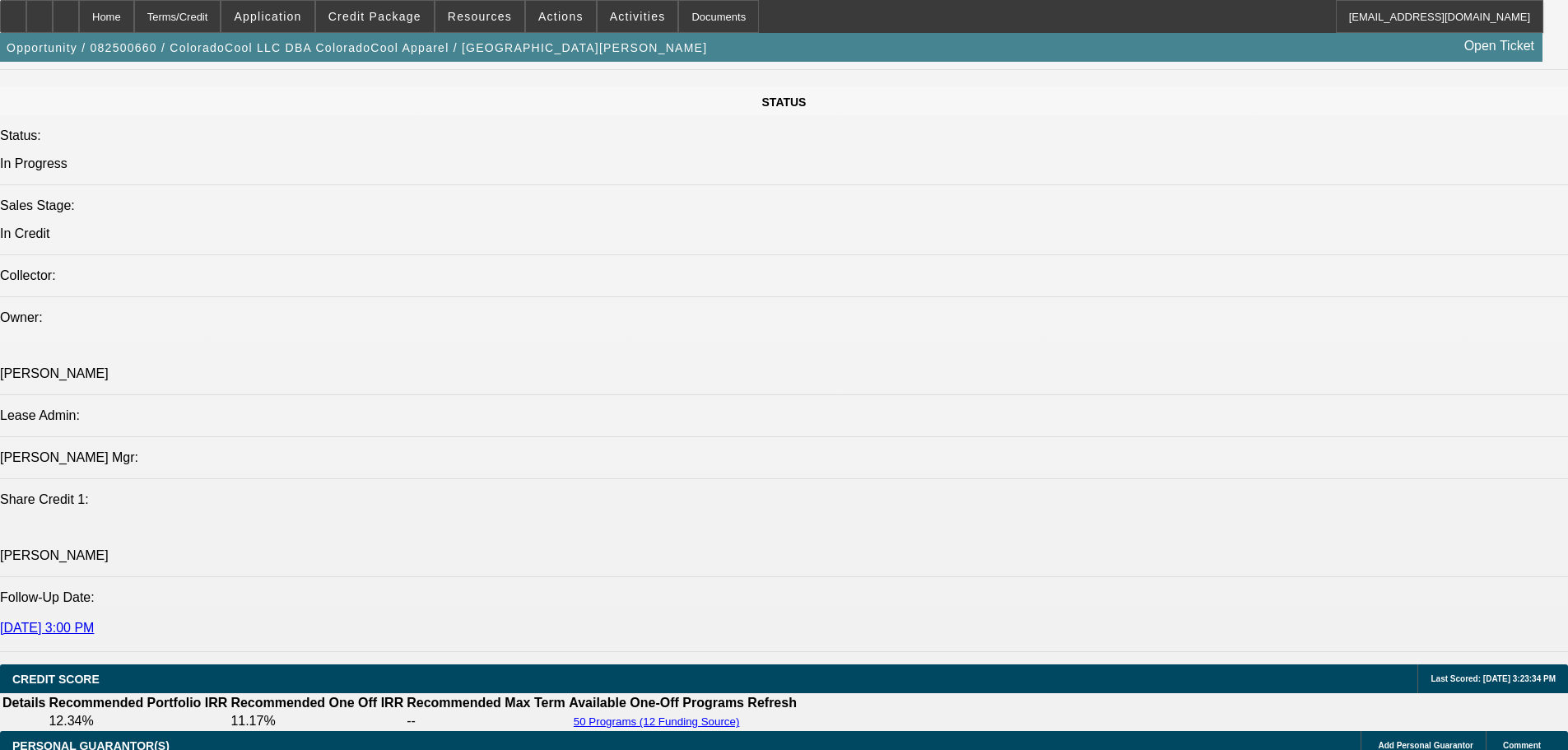
select select "0"
select select "2"
select select "0"
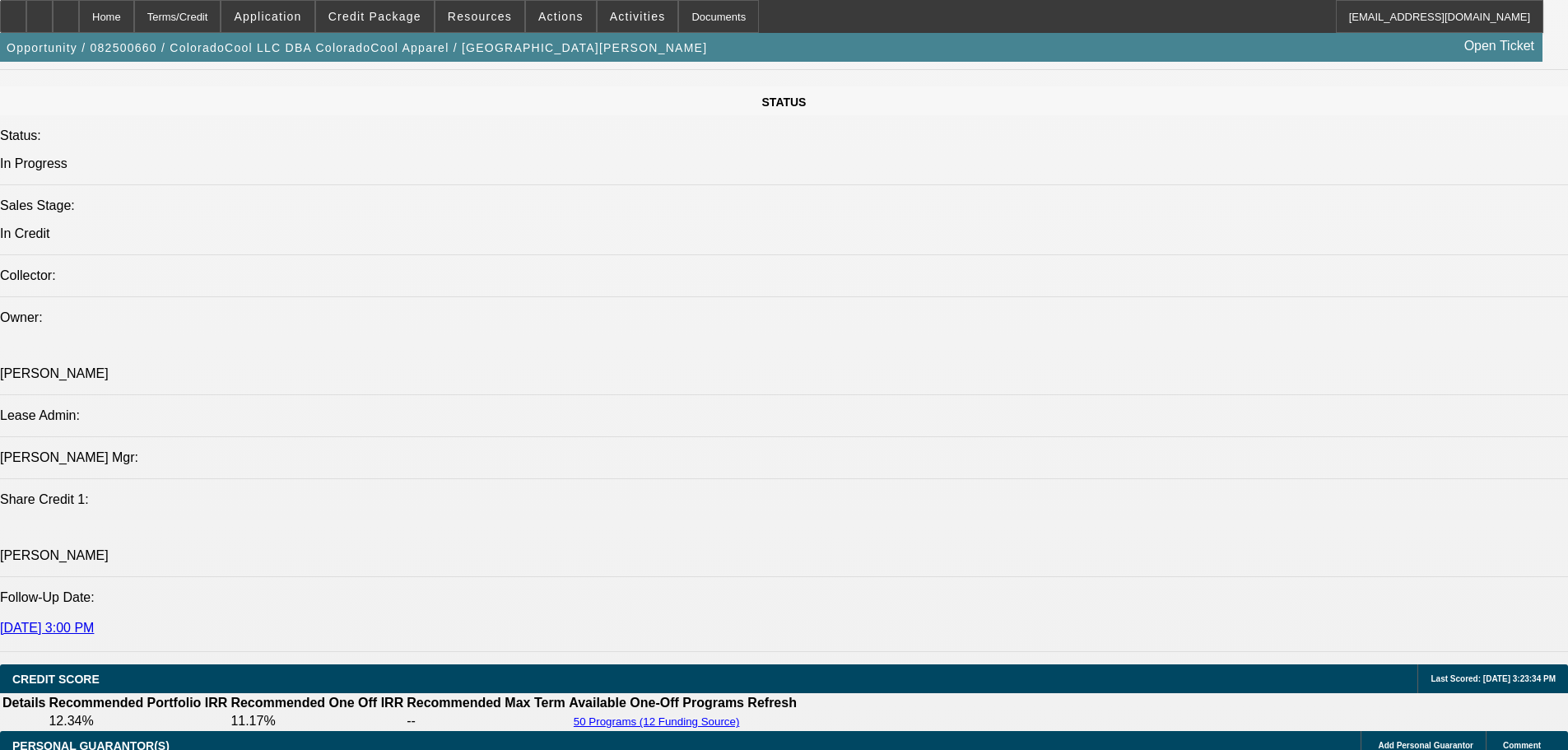
select select "6"
select select "0"
select select "2"
select select "0"
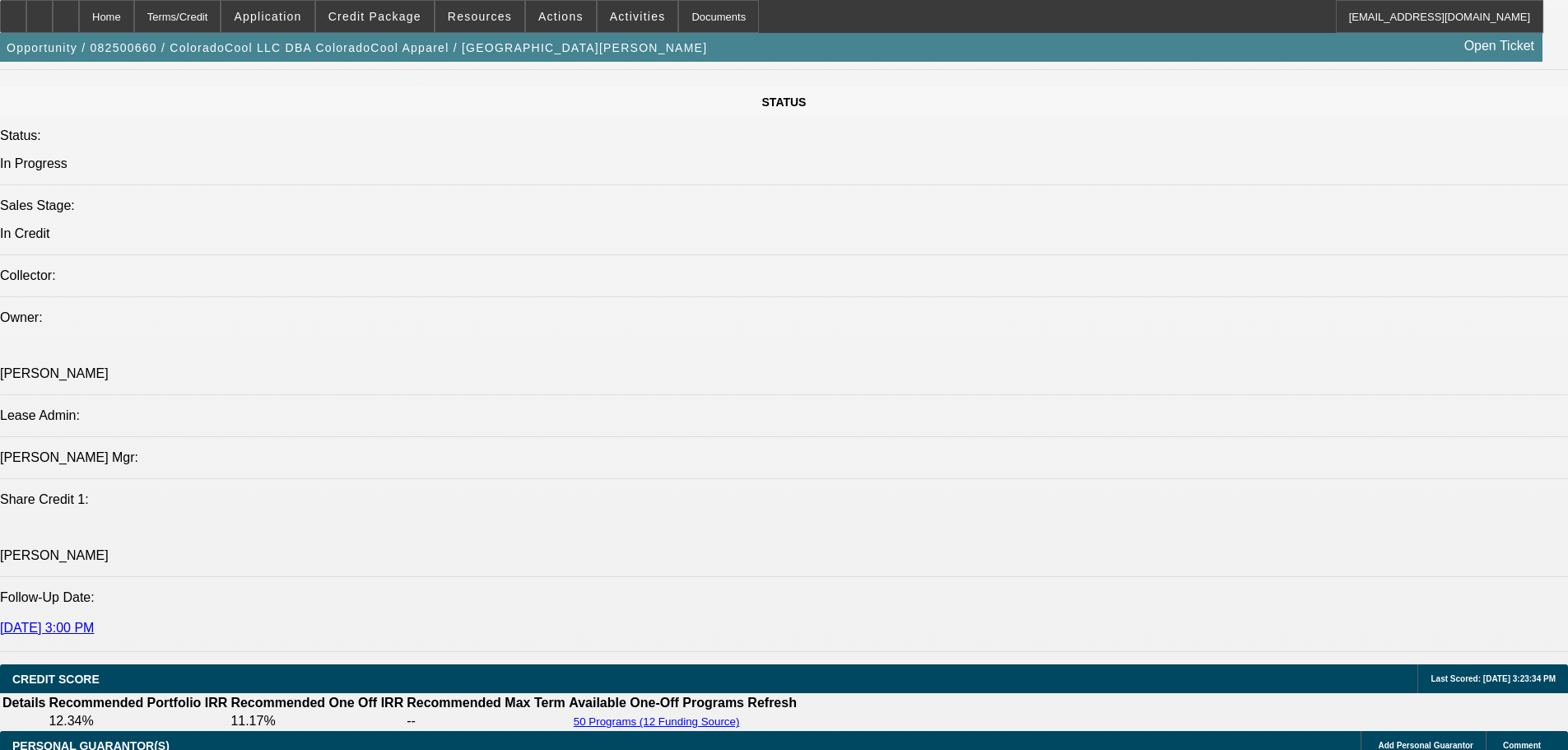
select select "6"
select select "0"
select select "2"
select select "0"
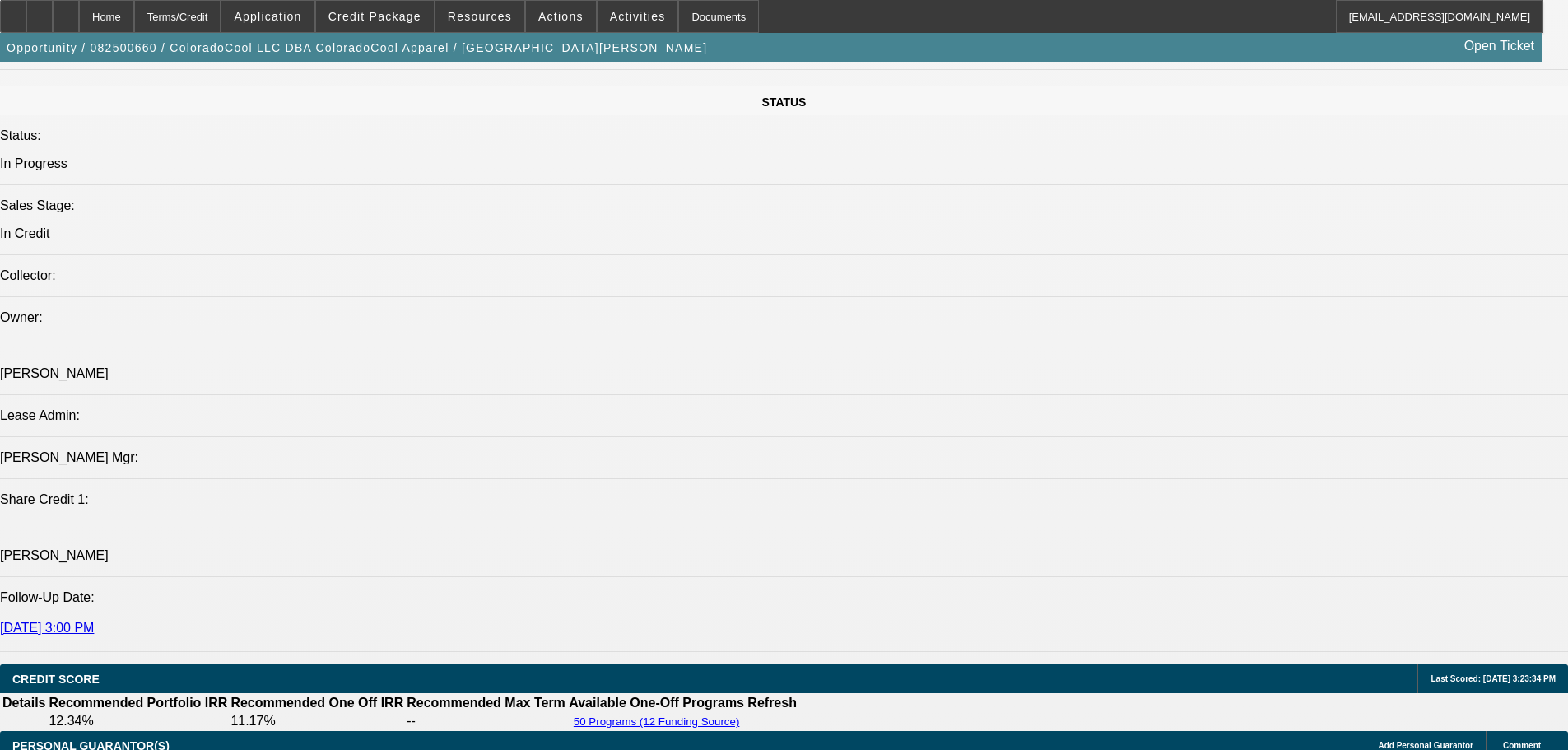
select select "6"
select select "0"
select select "2"
select select "0"
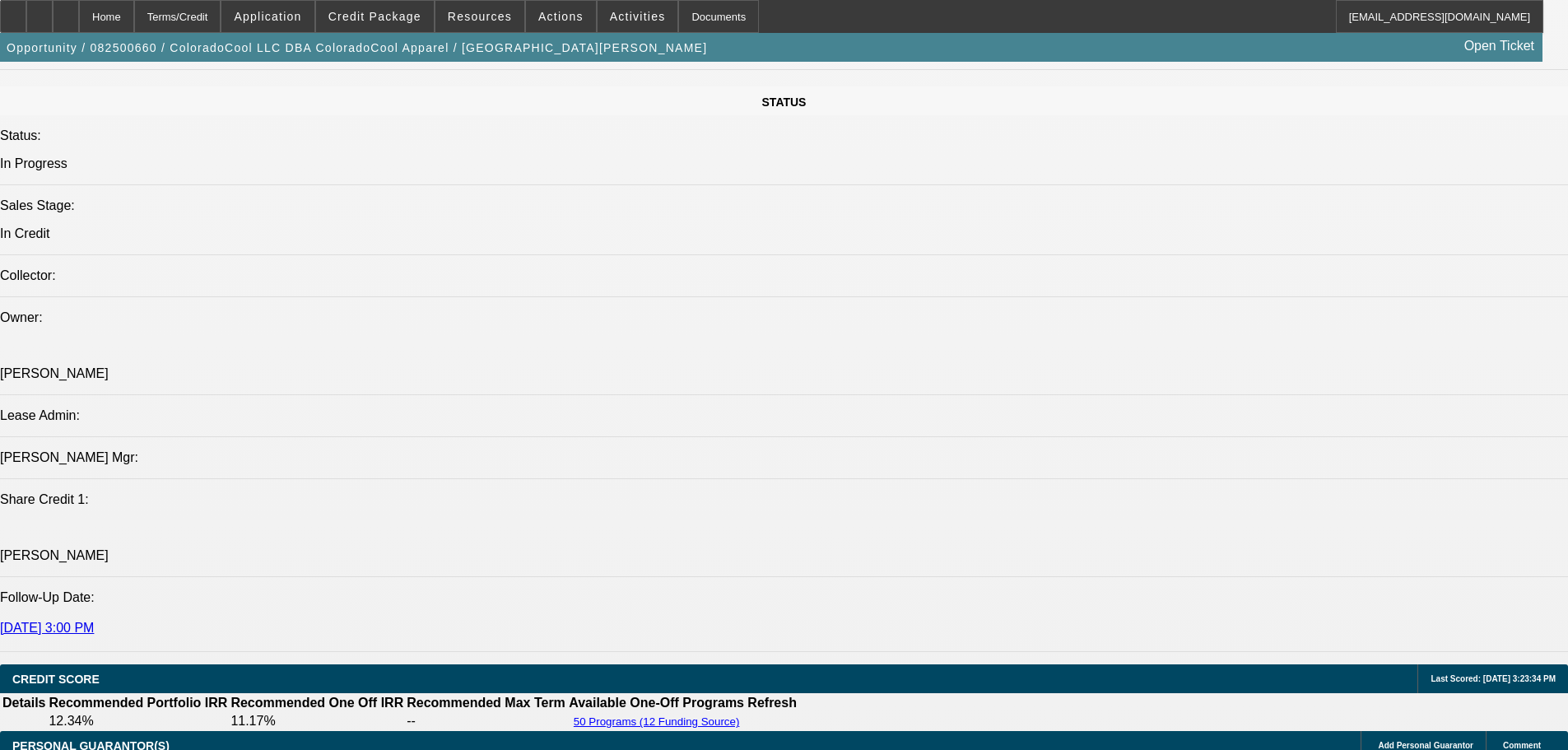
select select "6"
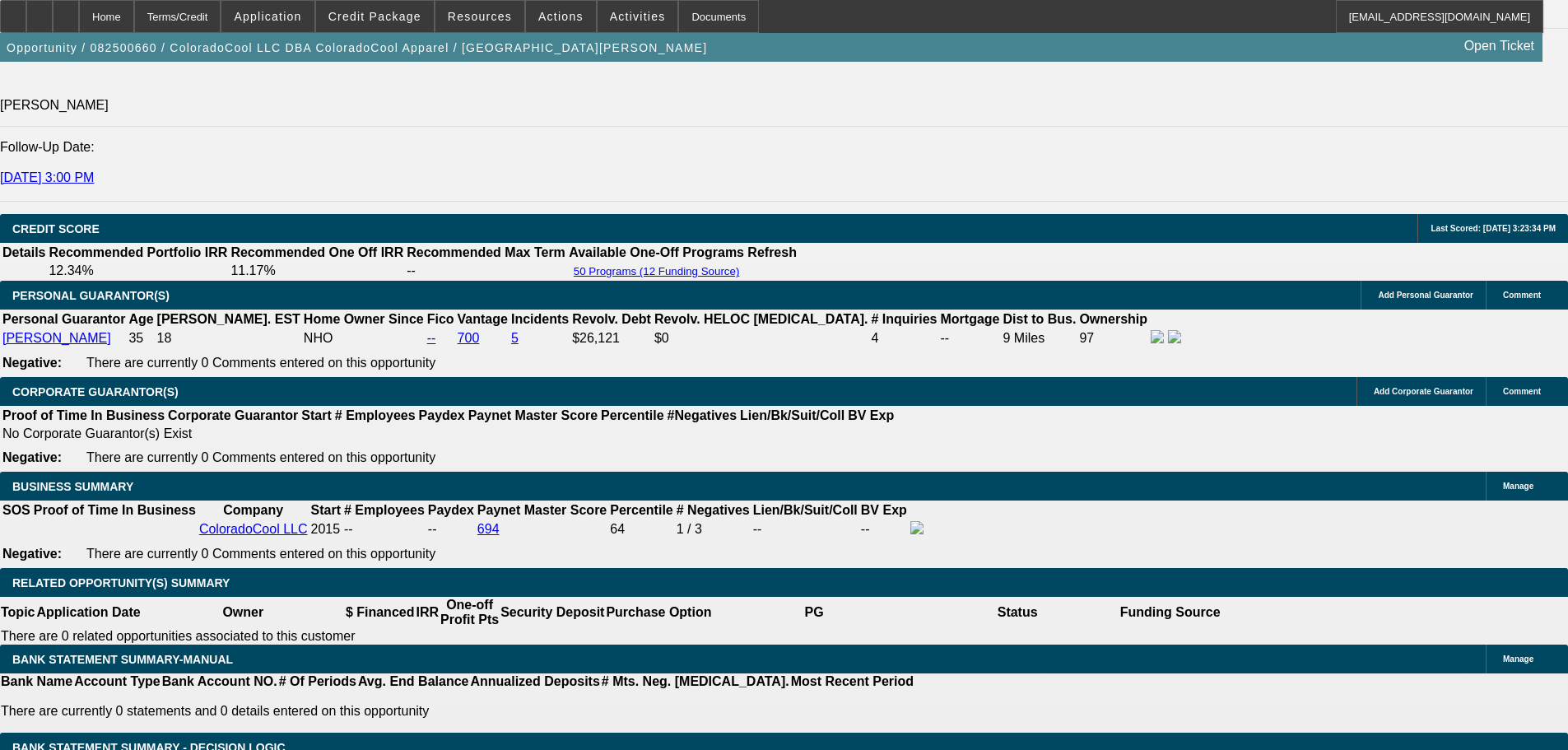
scroll to position [1976, 0]
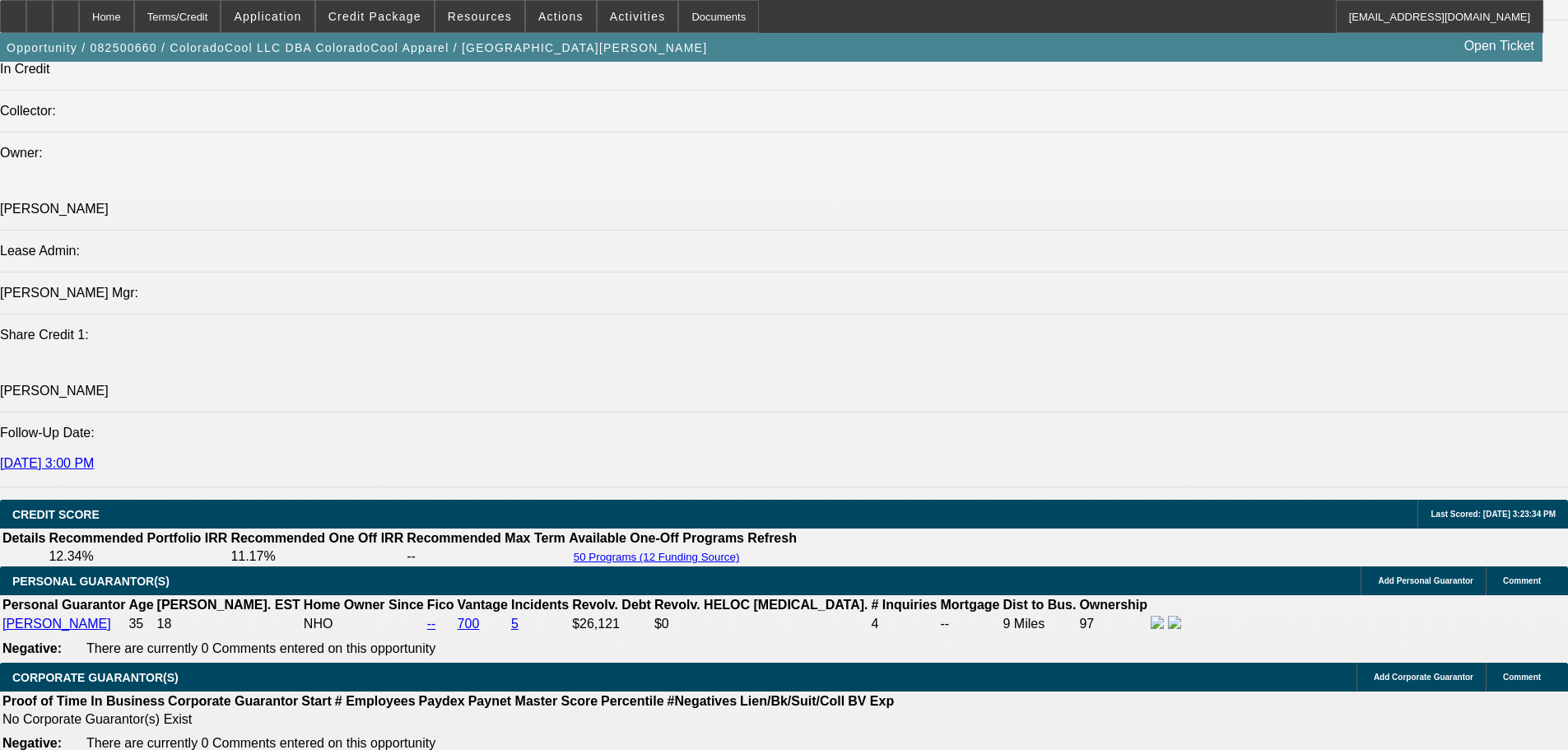
select select "0"
select select "2"
select select "0"
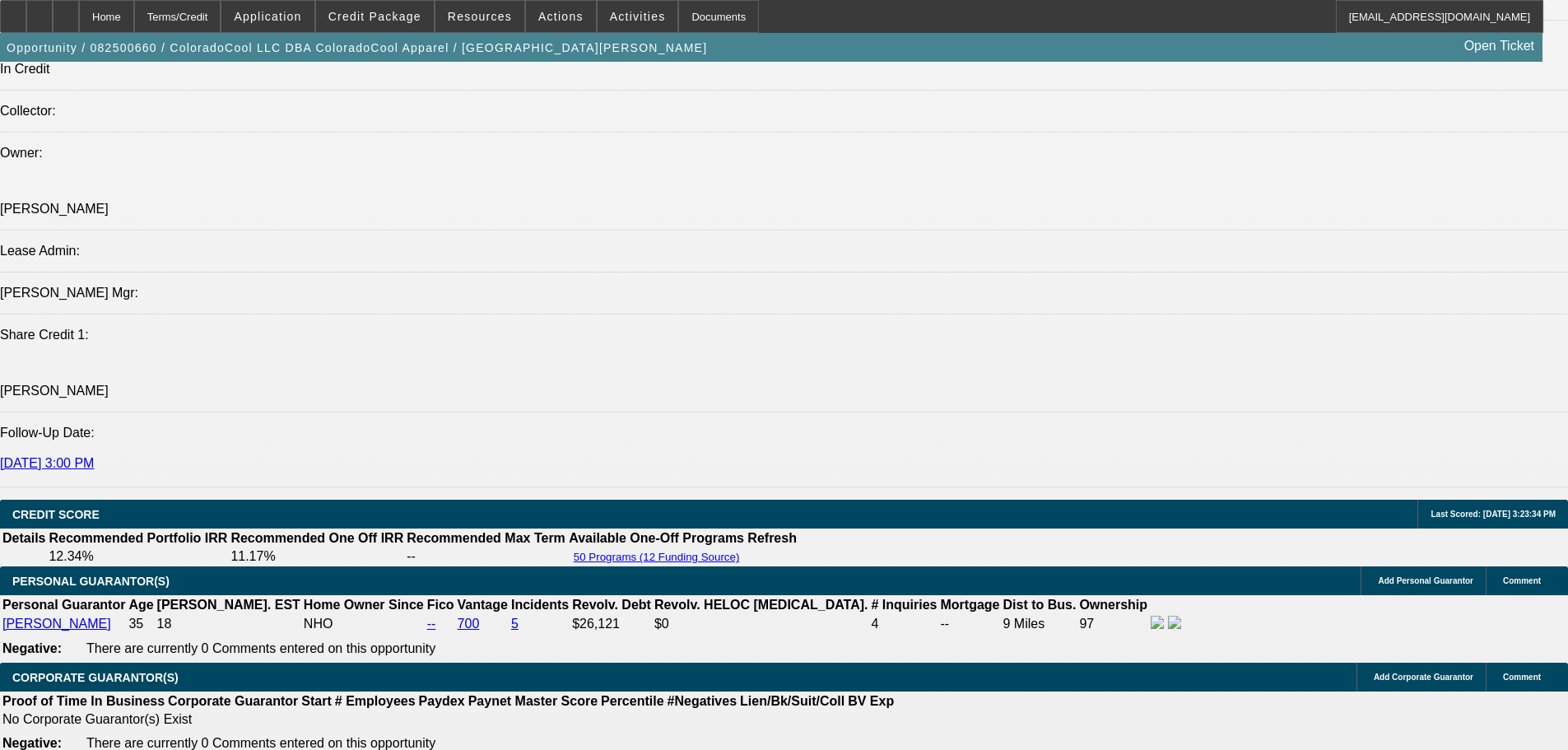
select select "6"
select select "0"
select select "2"
select select "0"
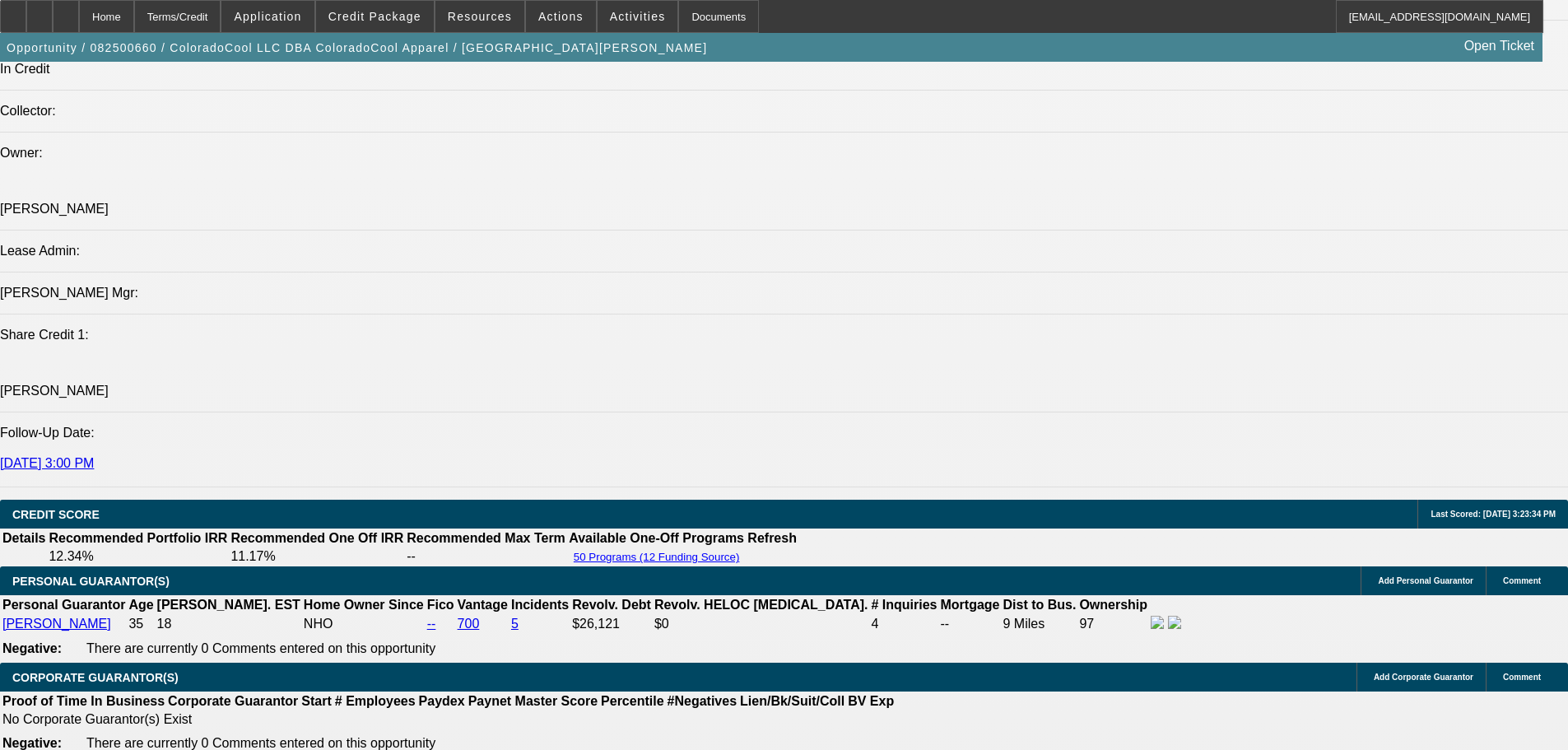
select select "6"
select select "0"
select select "2"
select select "0"
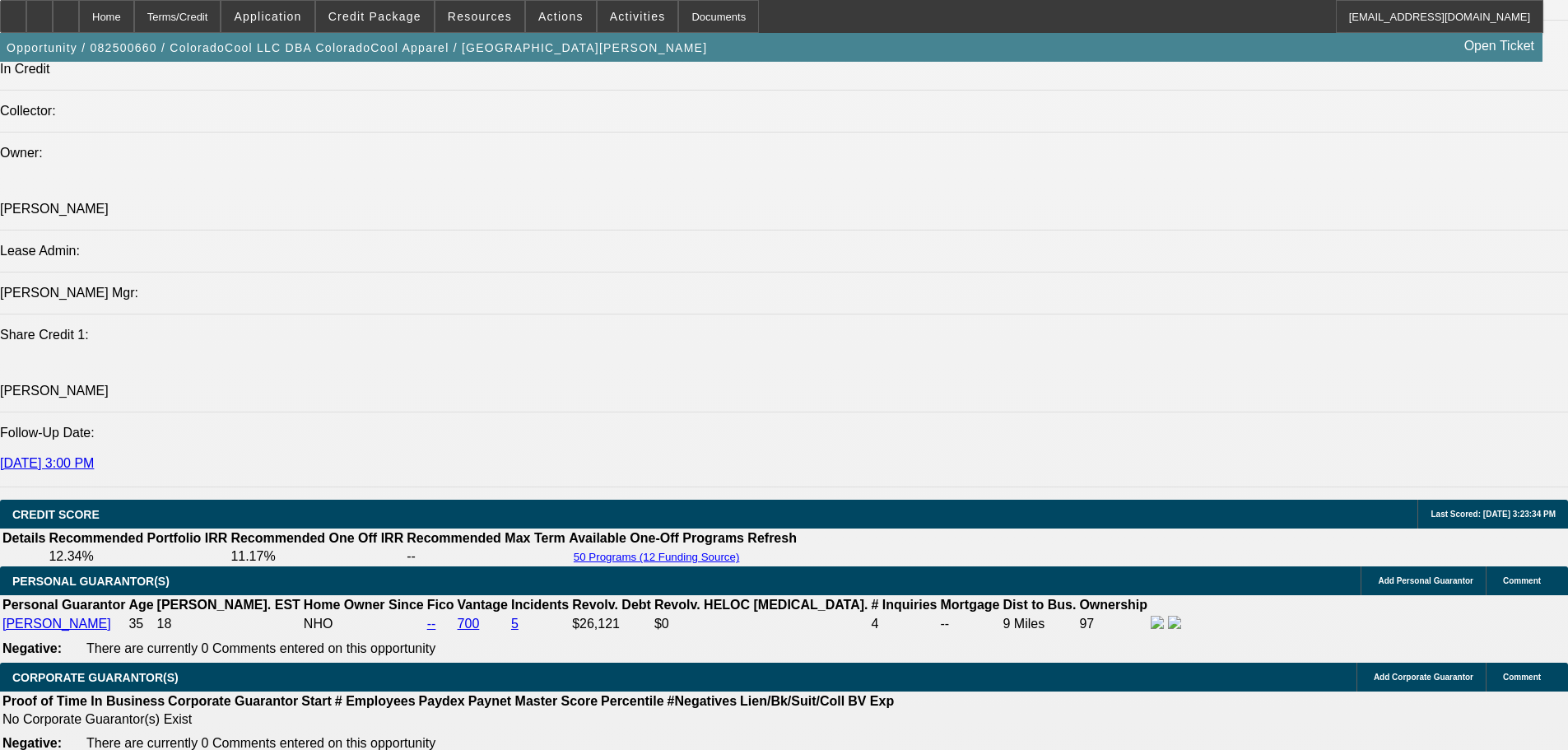
select select "6"
select select "0"
select select "2"
select select "0"
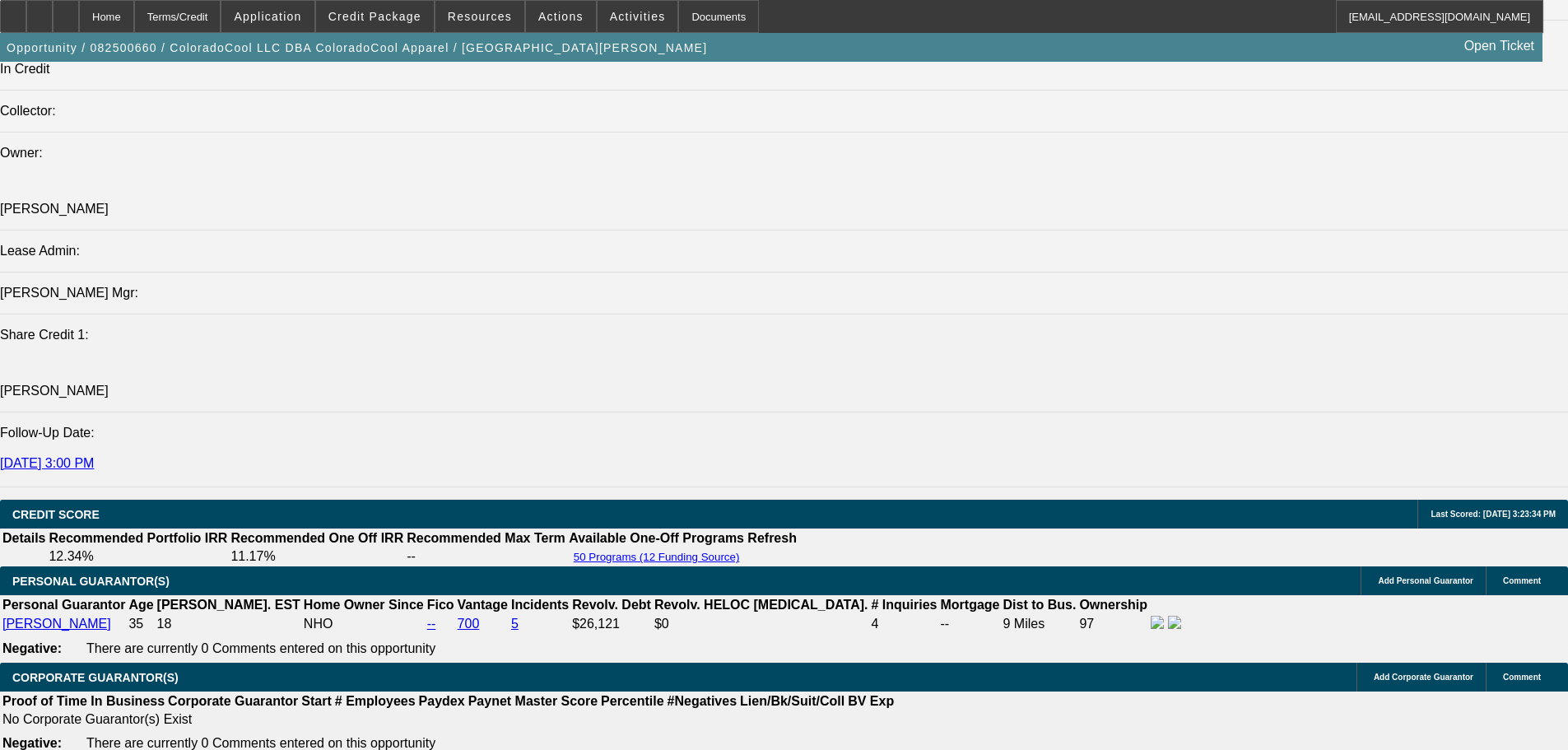
select select "6"
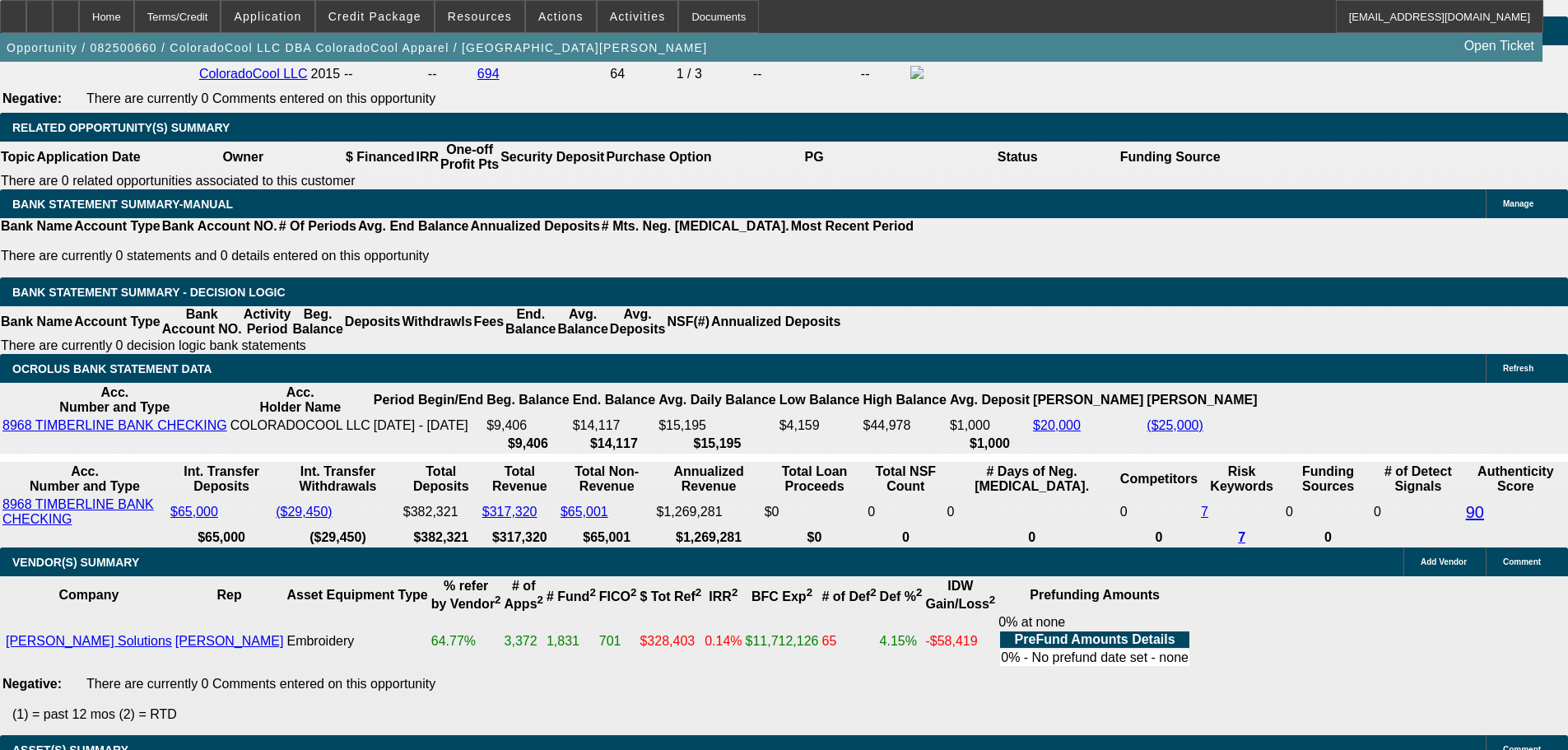
select select "3"
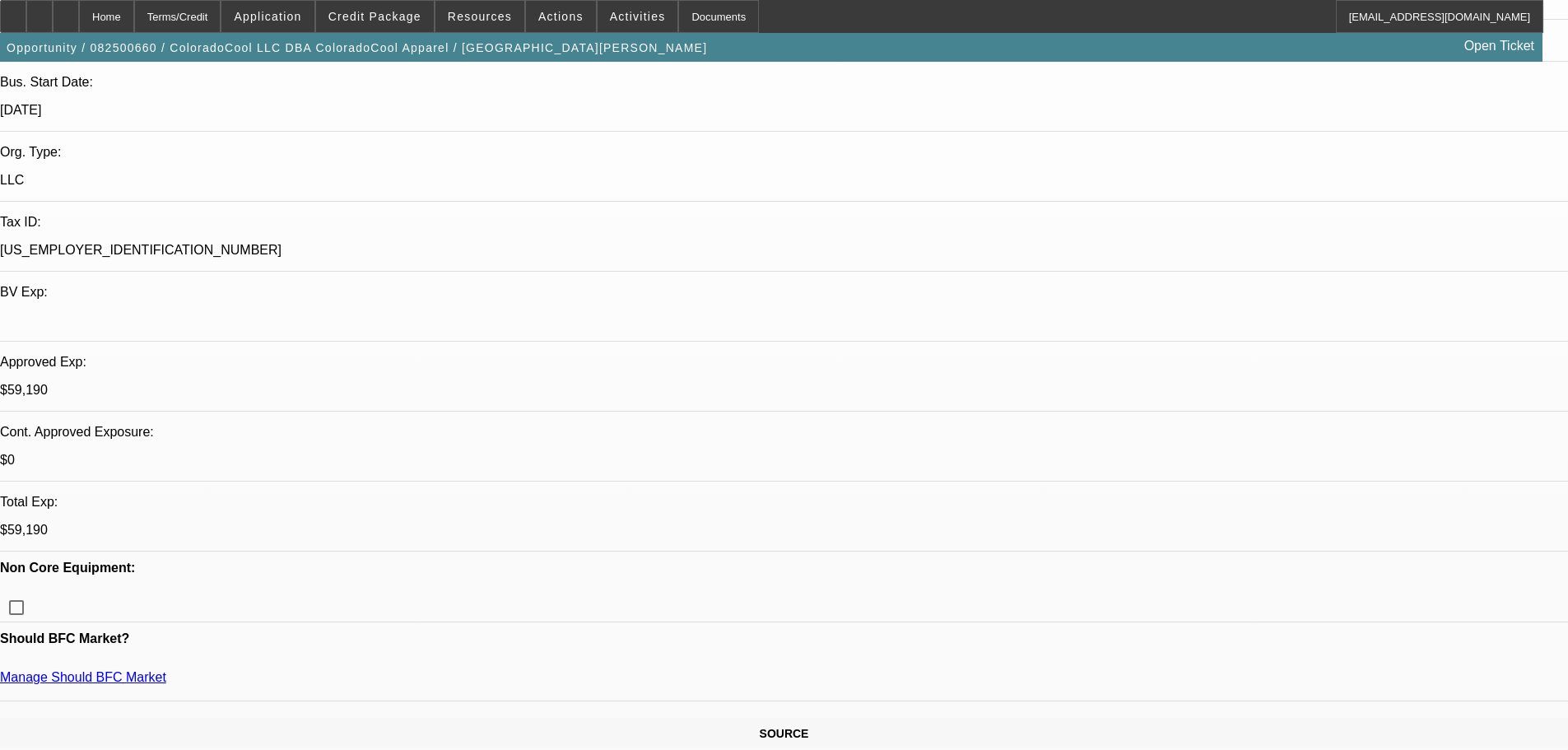
scroll to position [329, 0]
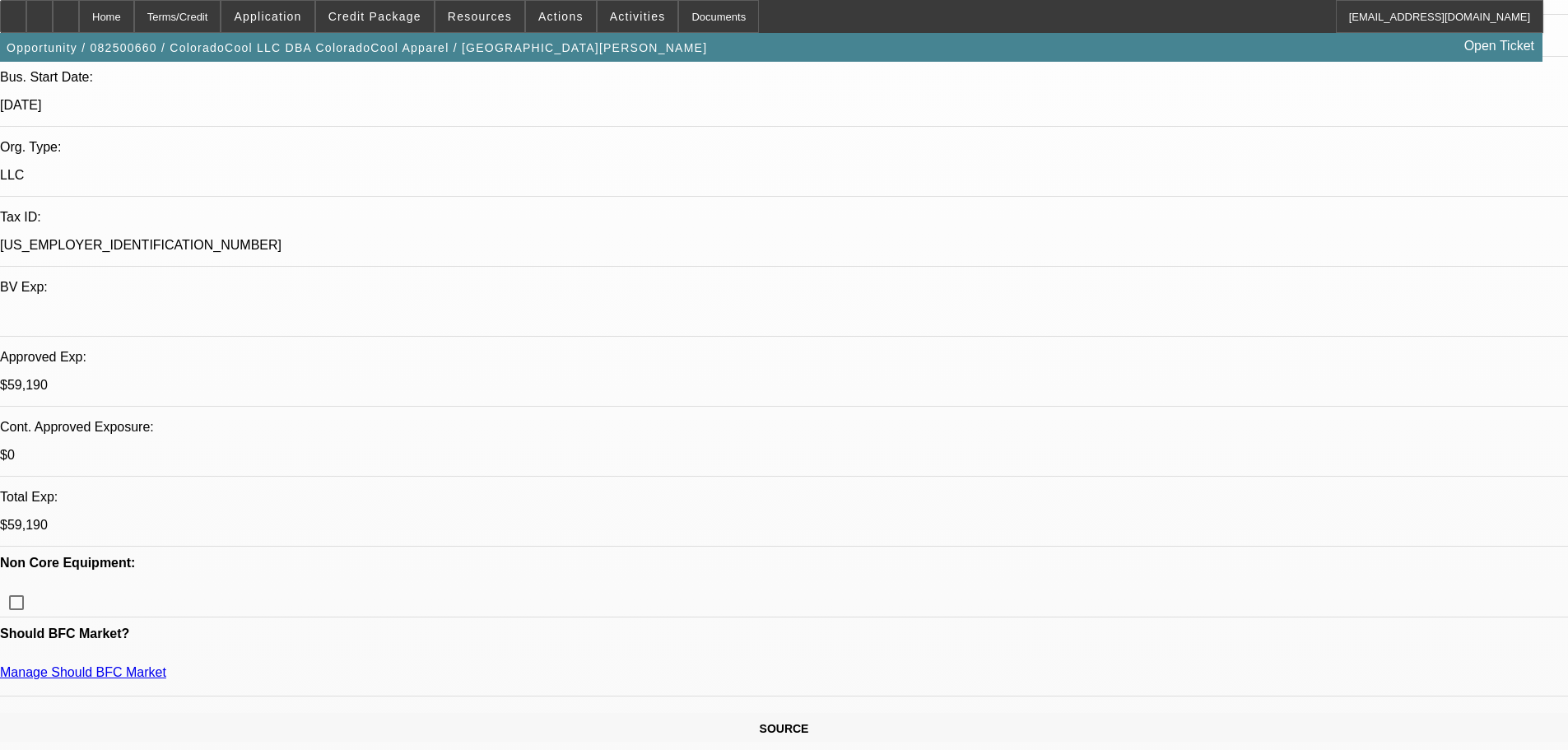
type textarea "GOOD LUCK"
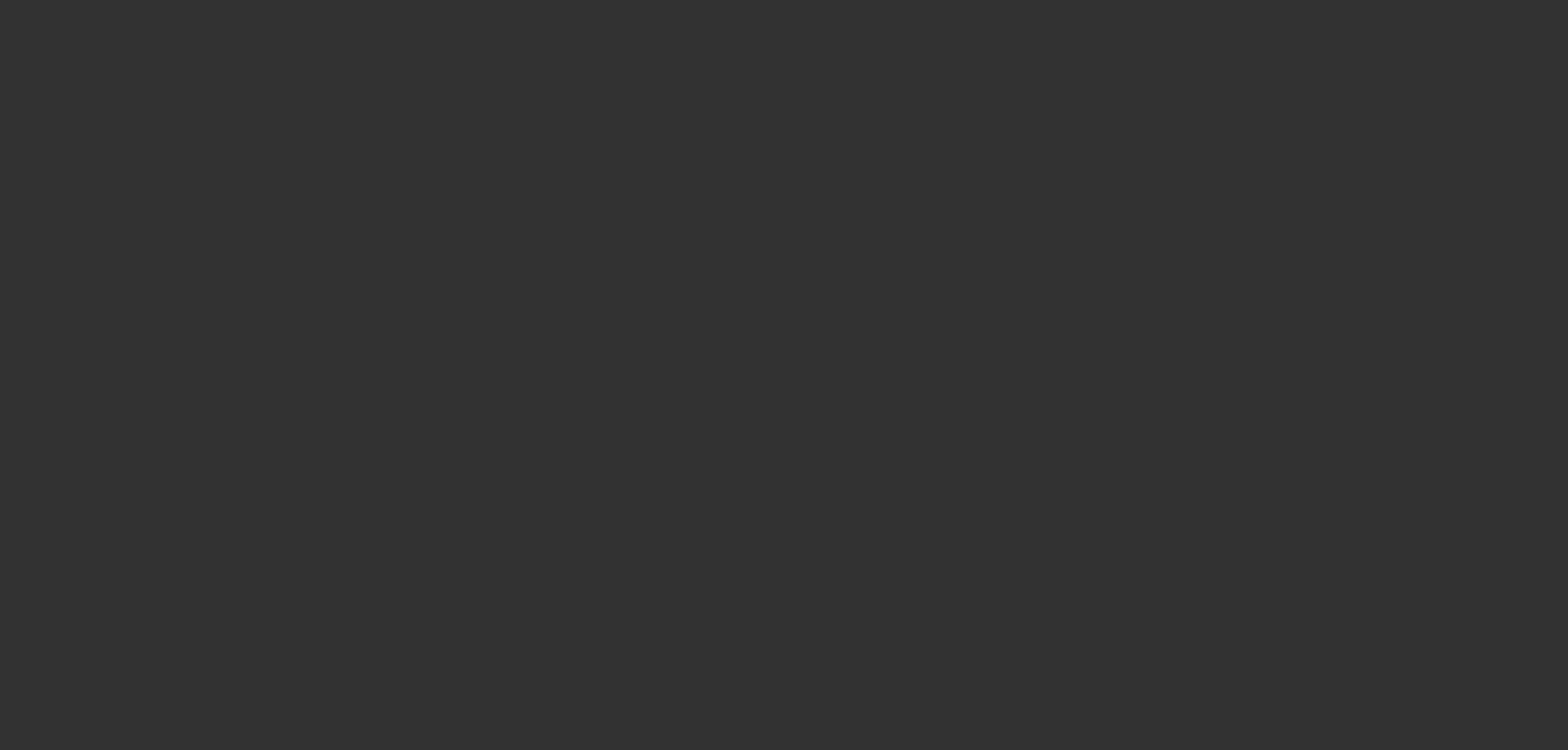
scroll to position [0, 0]
select select "0"
select select "2"
select select "0"
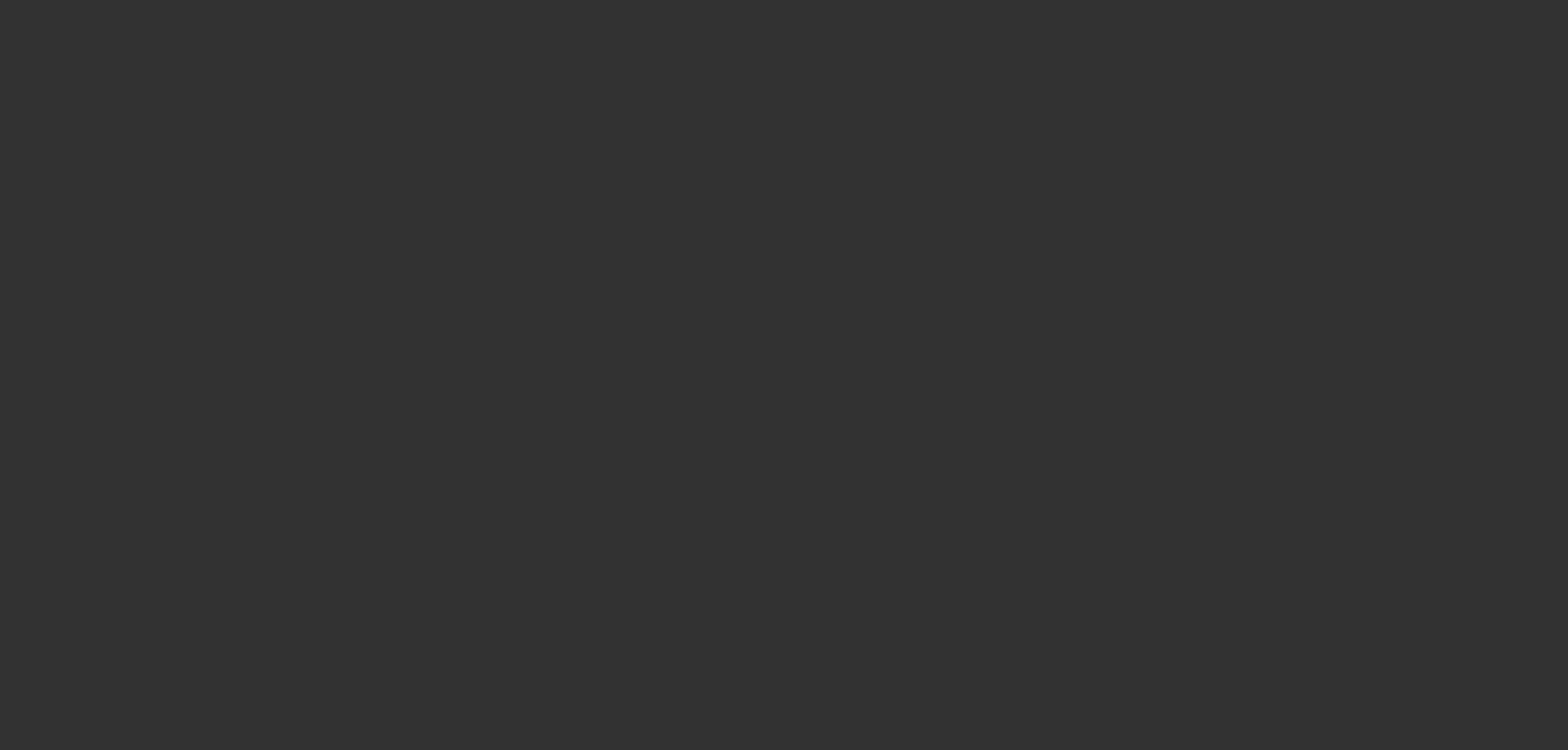
select select "6"
select select "0"
select select "2"
select select "0"
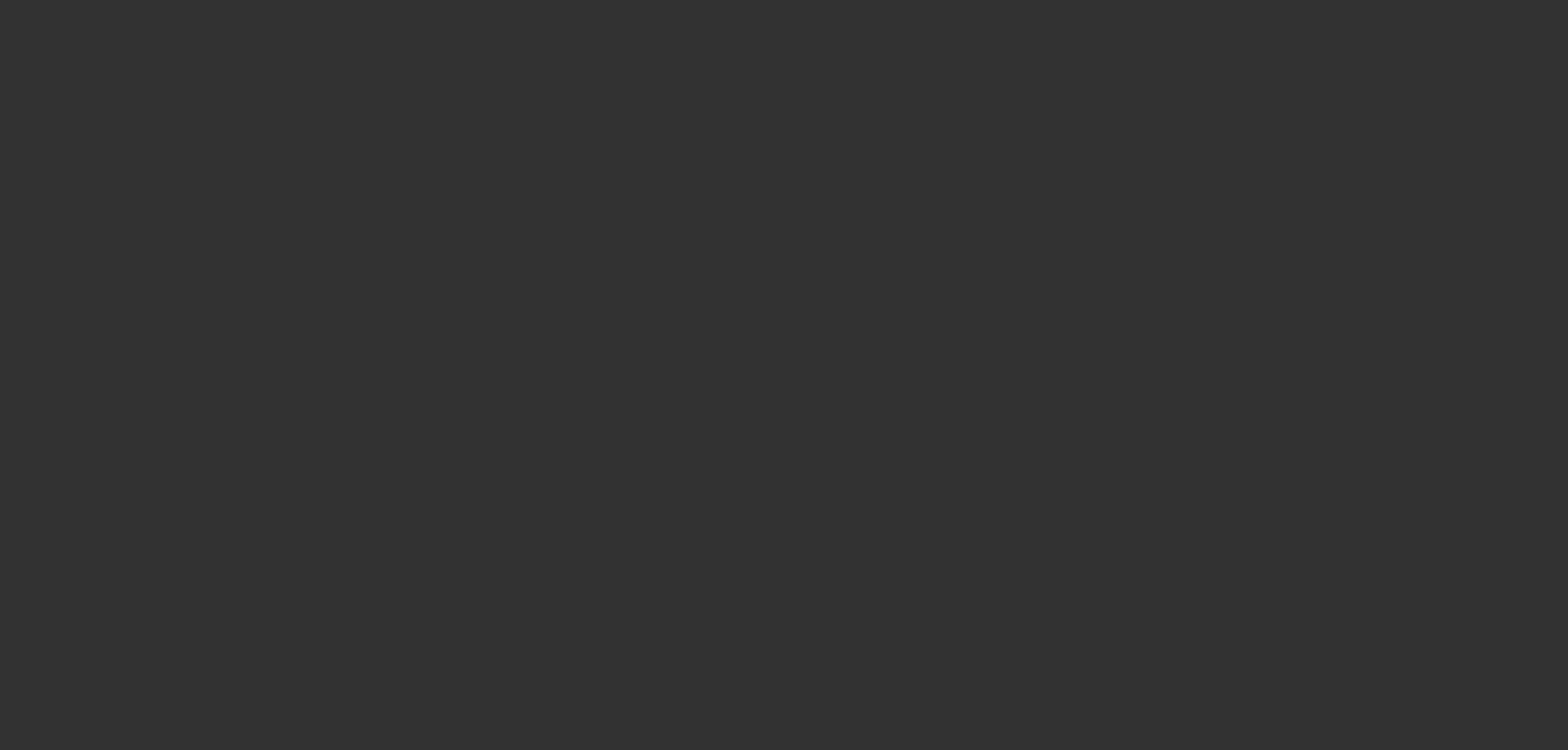
select select "6"
select select "0"
select select "2"
select select "0"
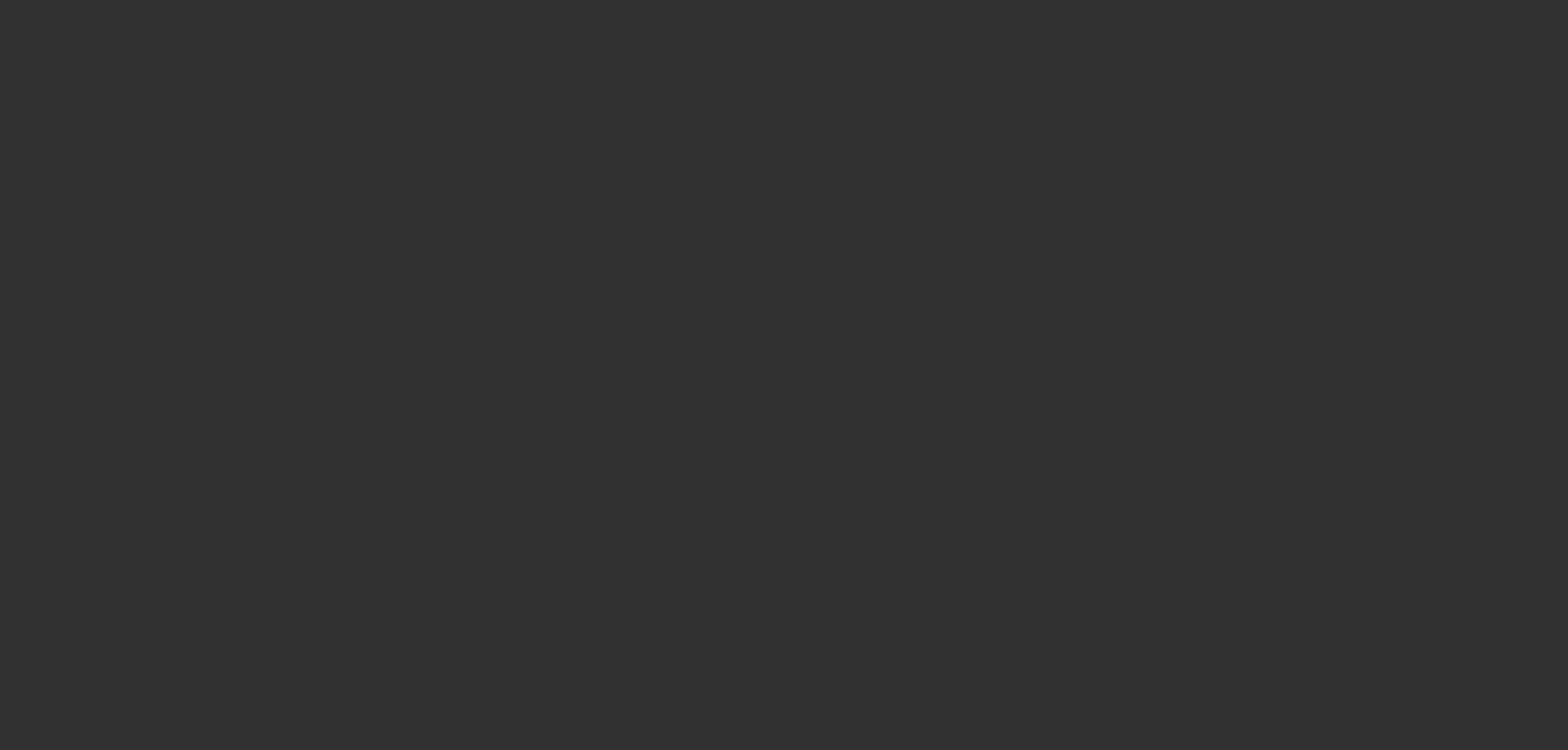
select select "6"
select select "0"
select select "2"
select select "0"
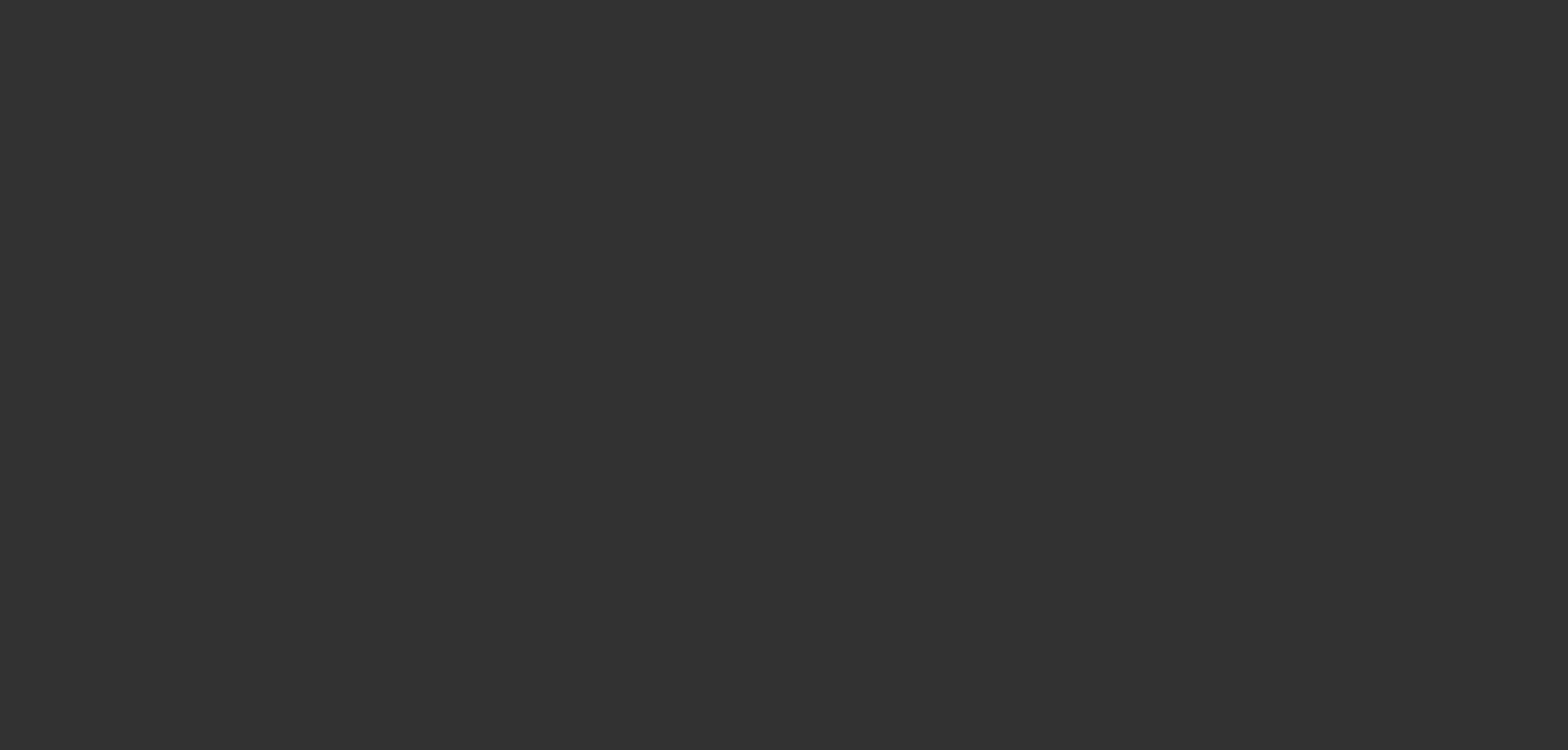
select select "6"
